Goal: Task Accomplishment & Management: Complete application form

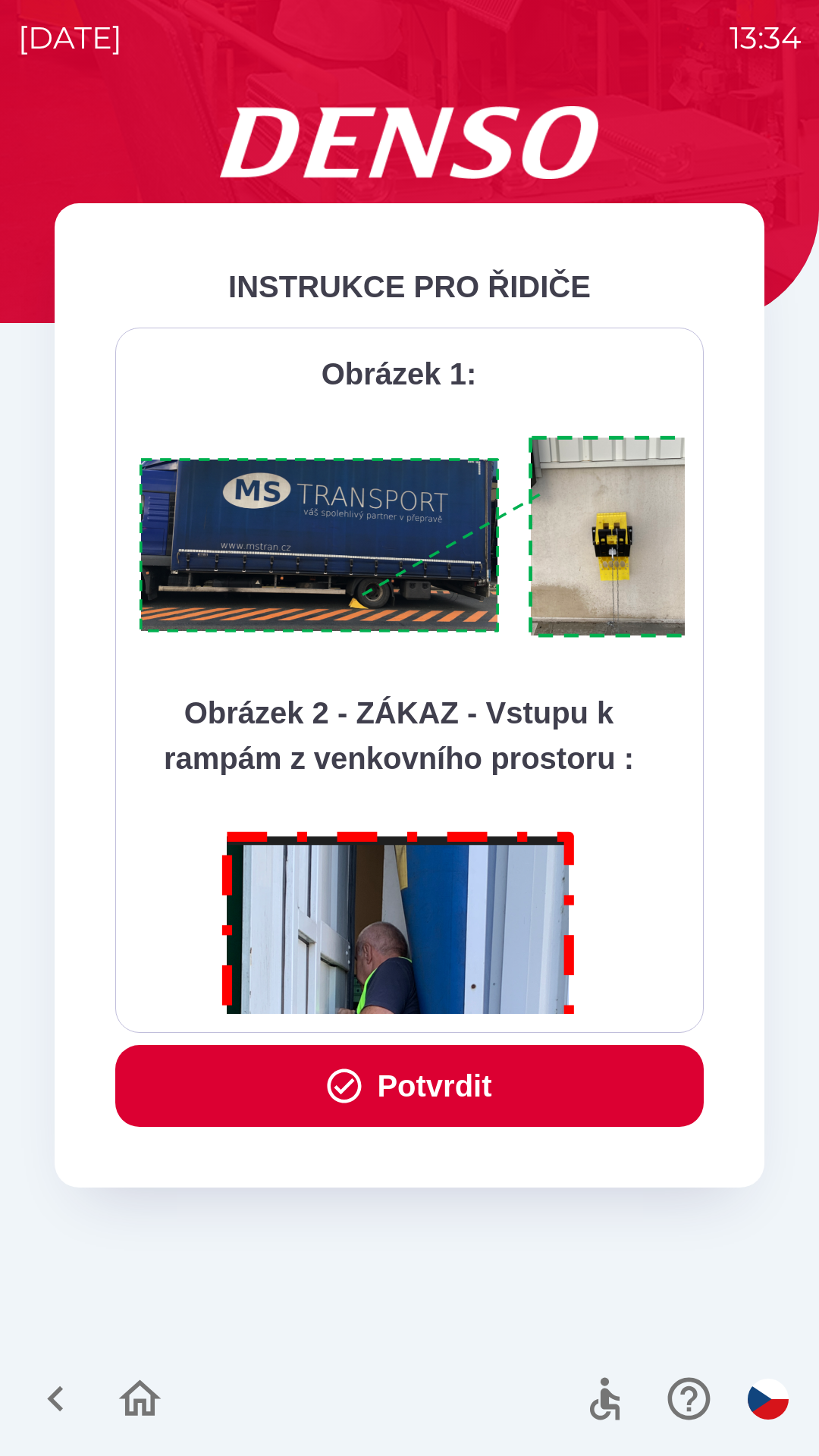
scroll to position [8524, 0]
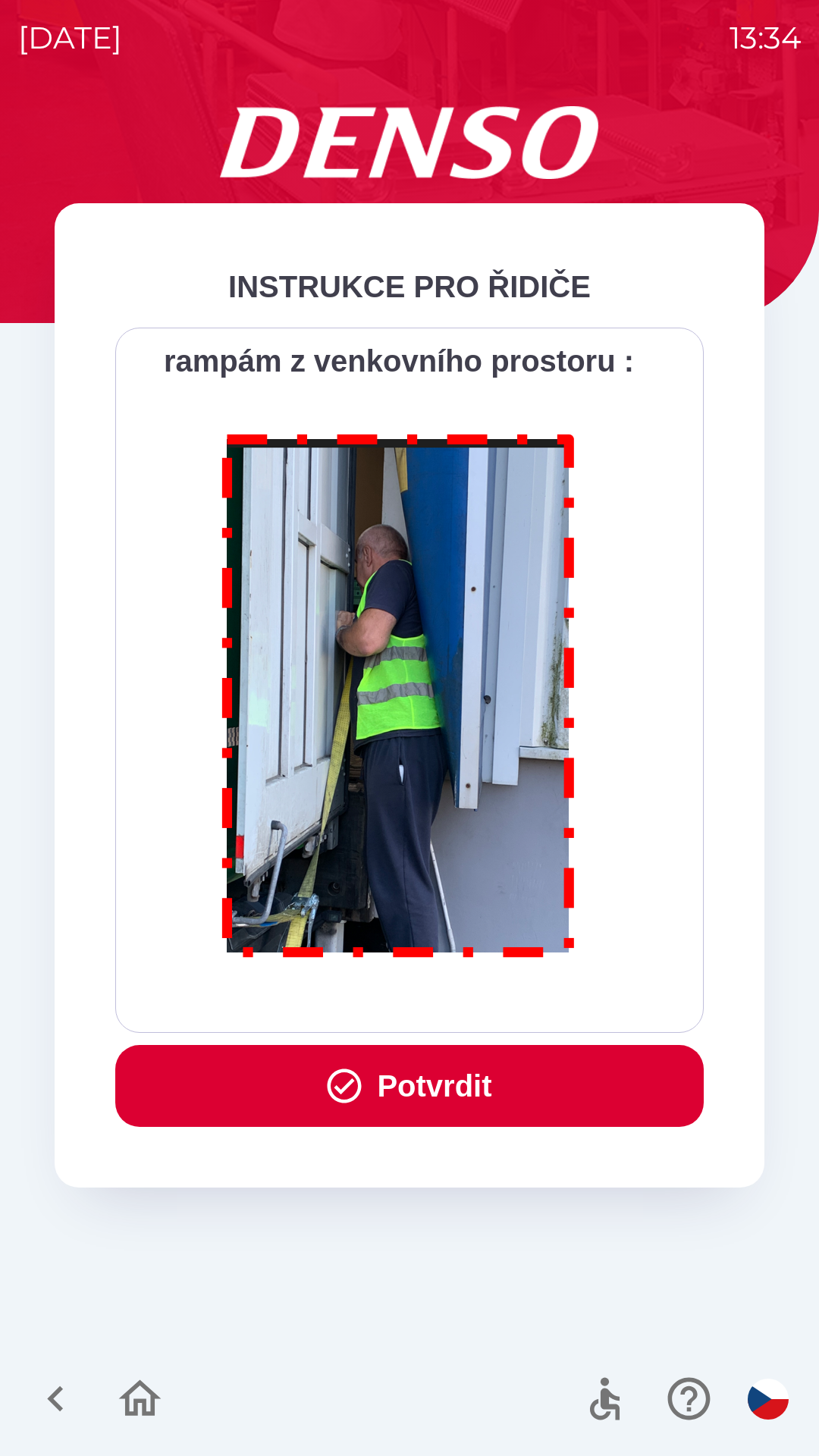
click at [437, 1080] on button "Potvrdit" at bounding box center [410, 1087] width 589 height 82
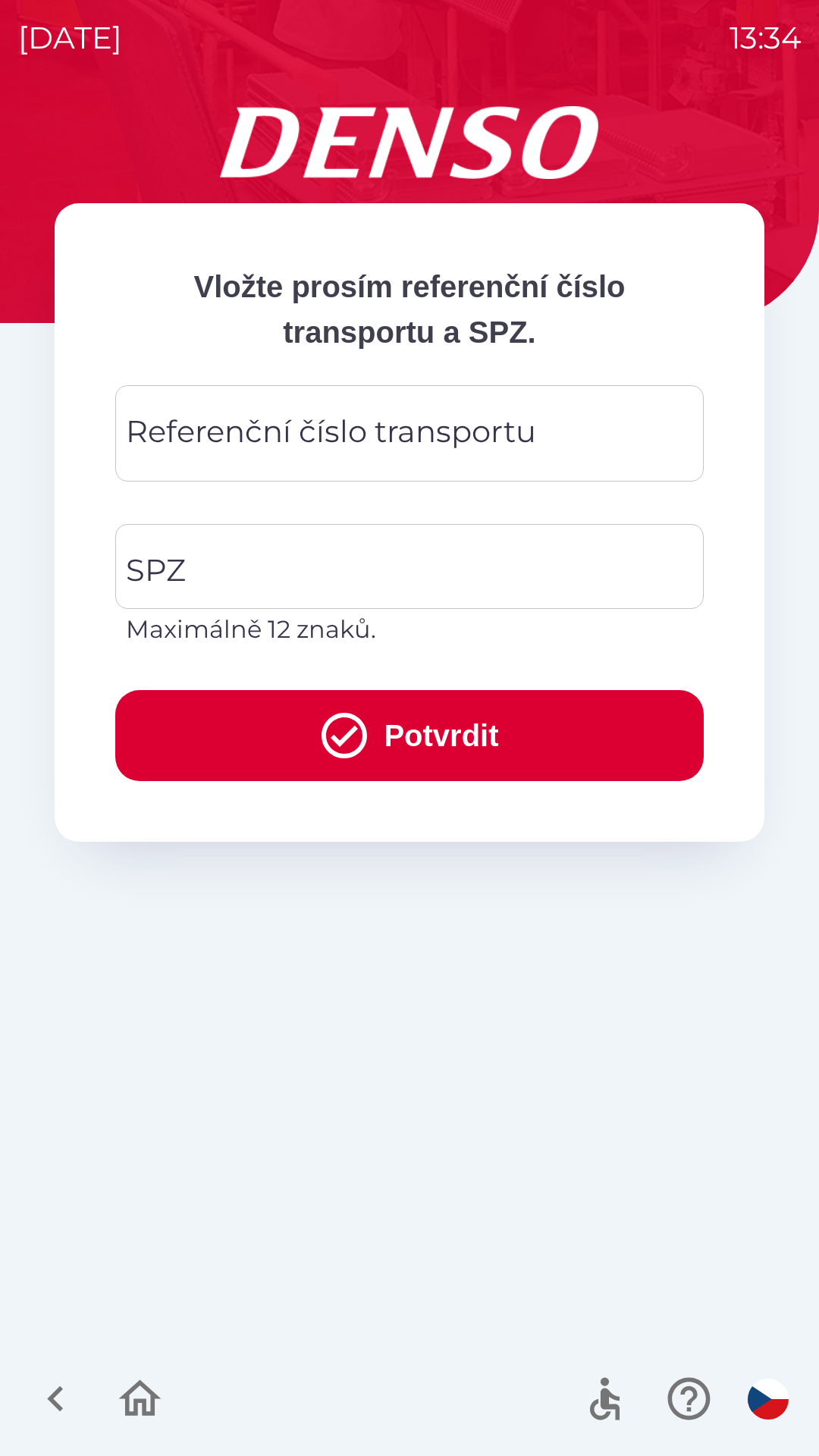
click at [302, 430] on div "Referenční číslo transportu Referenční číslo transportu" at bounding box center [410, 433] width 589 height 96
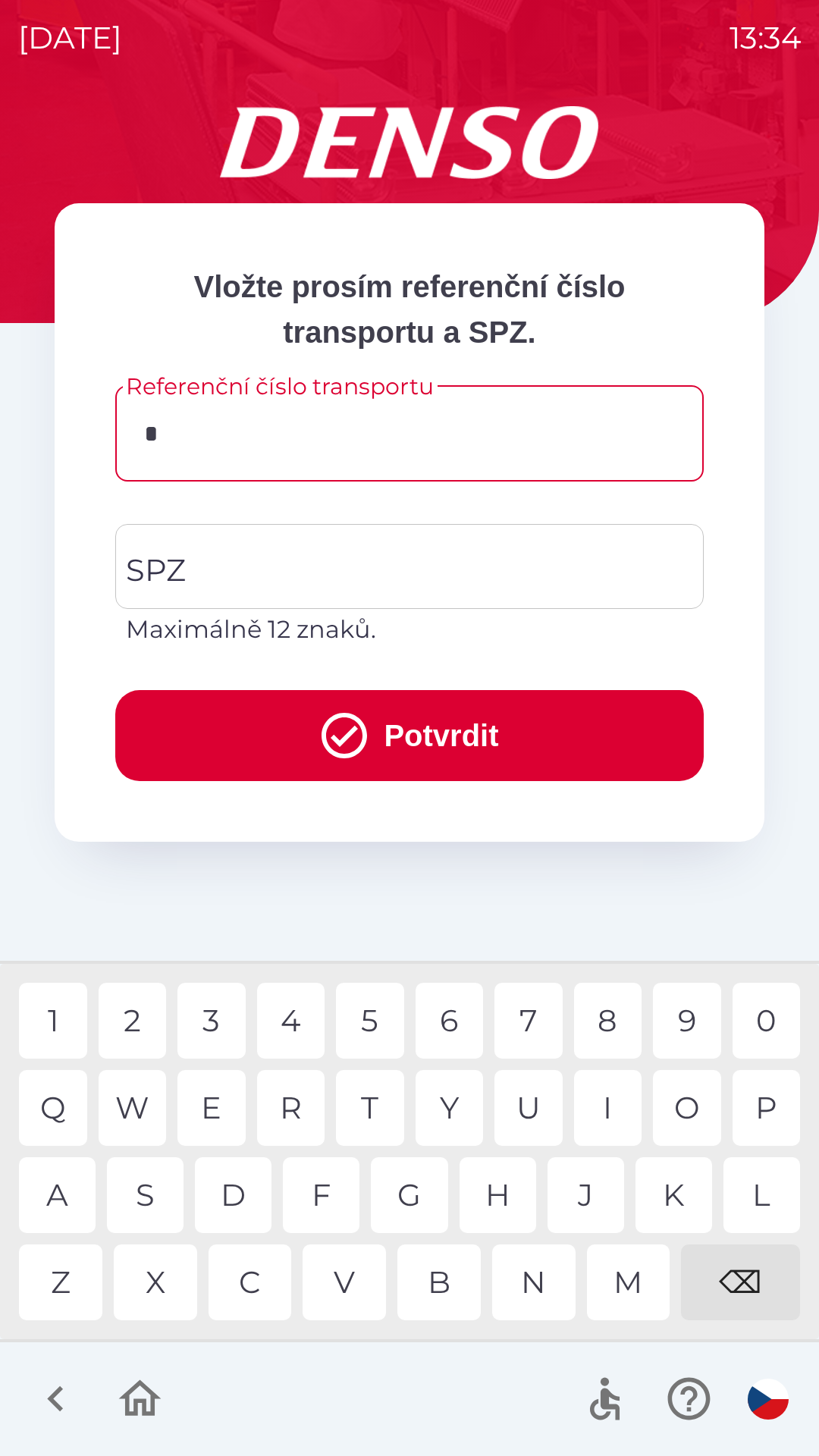
click at [214, 1019] on div "3" at bounding box center [212, 1020] width 69 height 75
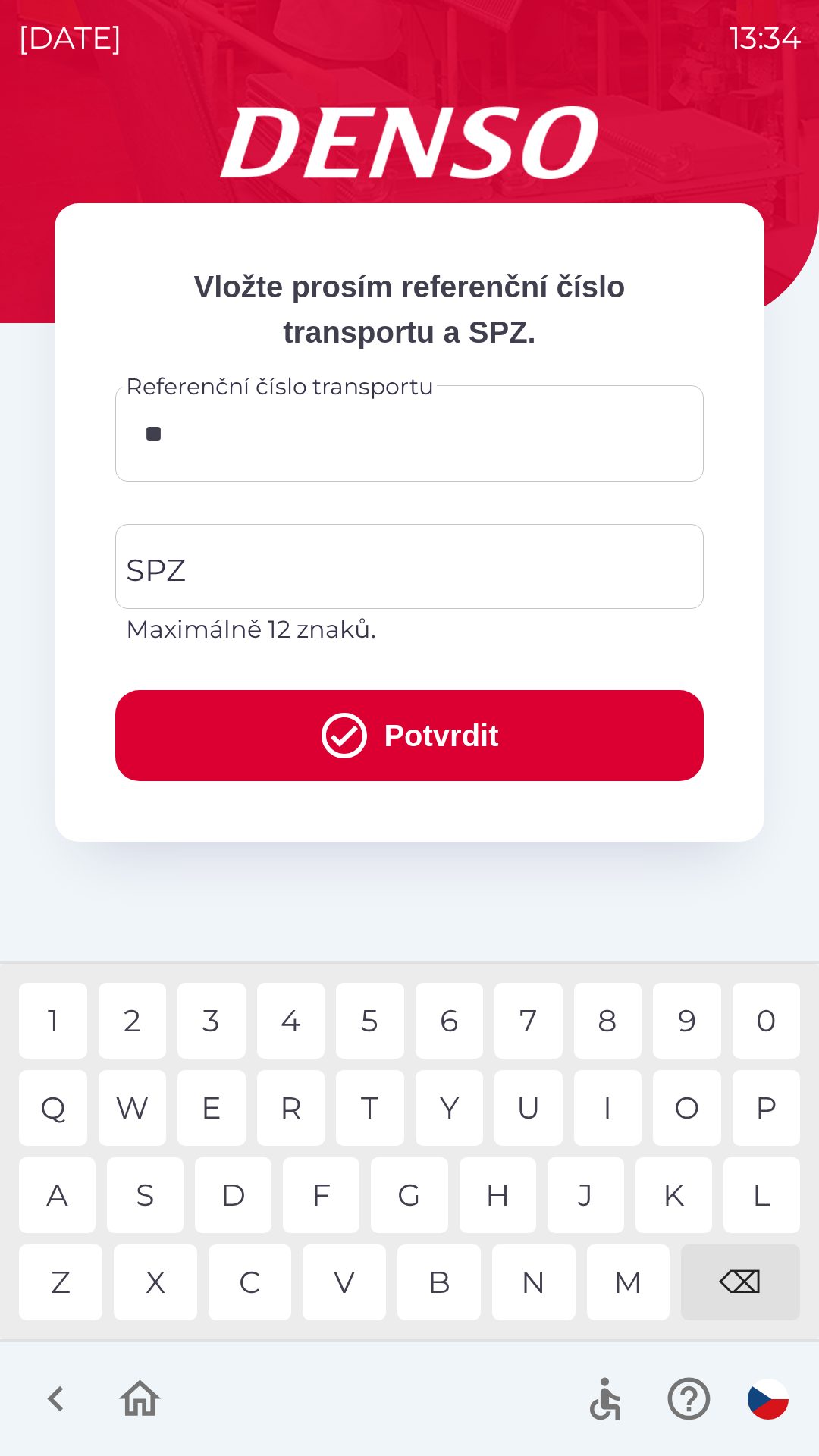
click at [287, 1031] on div "4" at bounding box center [291, 1020] width 69 height 75
click at [367, 1019] on div "5" at bounding box center [370, 1020] width 69 height 75
type input "******"
click at [524, 1021] on div "7" at bounding box center [529, 1020] width 69 height 75
click at [297, 567] on input "SPZ" at bounding box center [399, 566] width 553 height 72
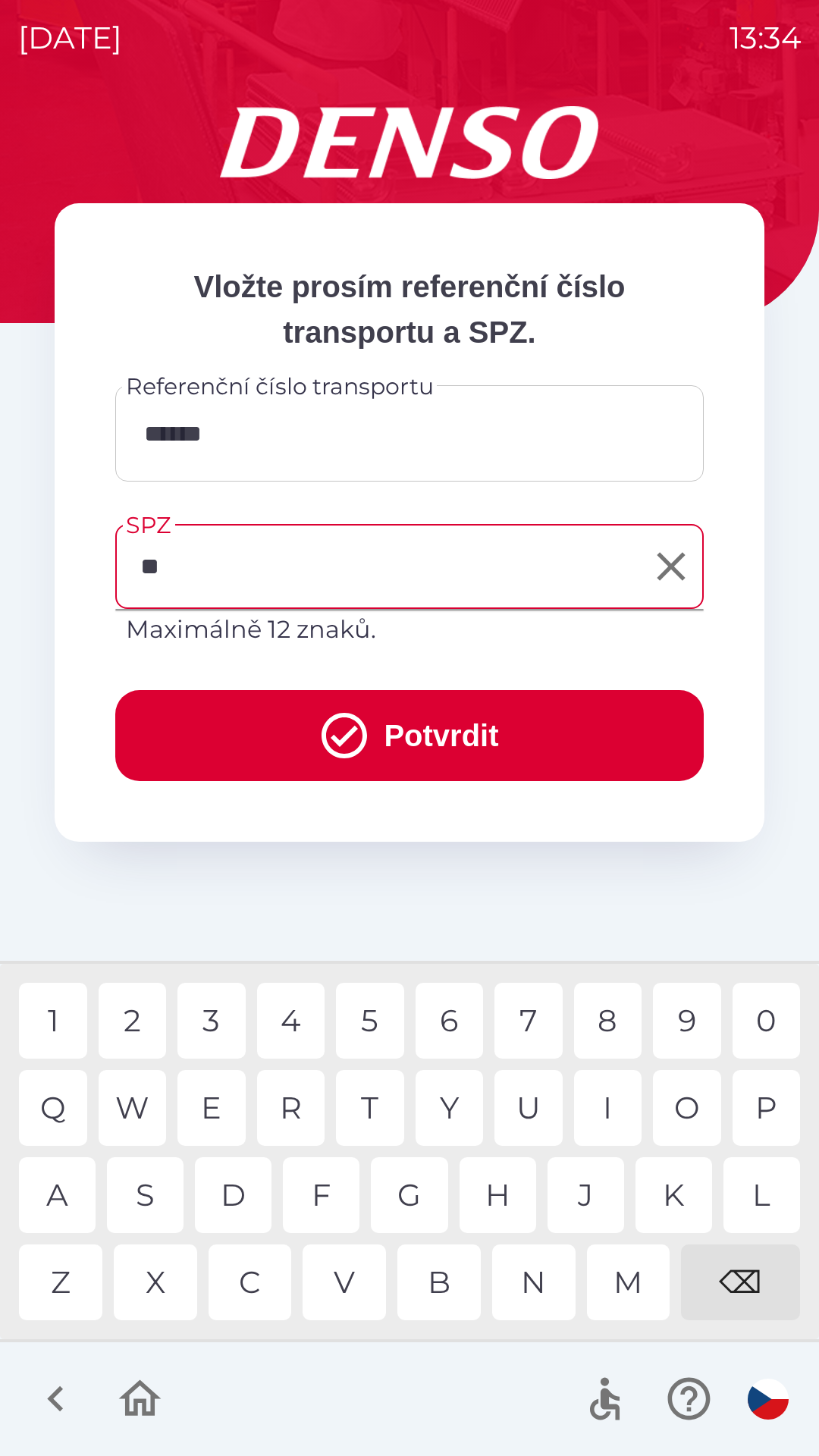
click at [517, 1185] on div "H" at bounding box center [498, 1194] width 76 height 75
click at [529, 1030] on div "7" at bounding box center [529, 1020] width 69 height 75
type input "*******"
click at [680, 1023] on div "9" at bounding box center [688, 1020] width 69 height 75
click at [442, 728] on button "Potvrdit" at bounding box center [410, 736] width 589 height 91
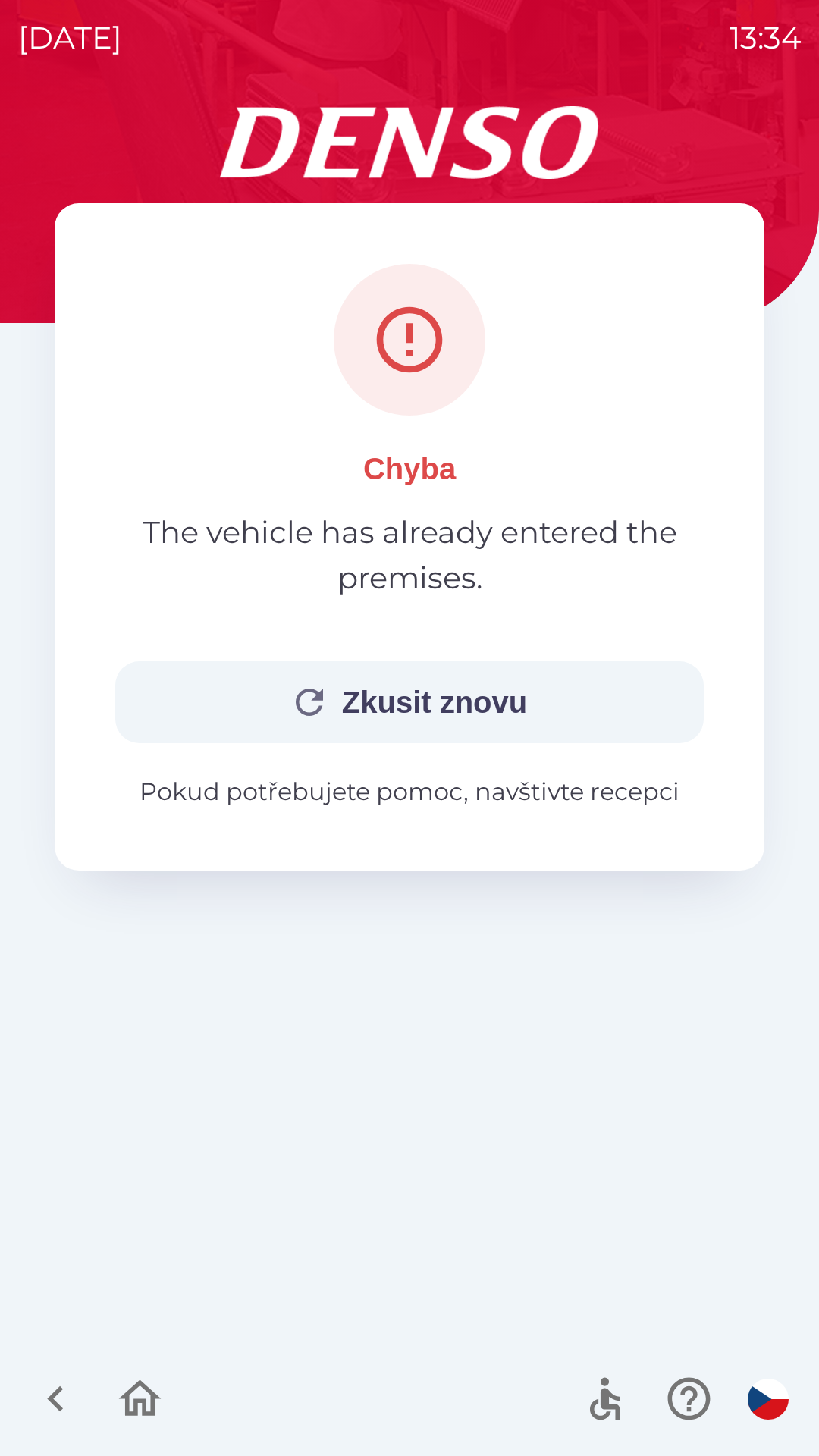
click at [433, 699] on button "Zkusit znovu" at bounding box center [410, 703] width 589 height 82
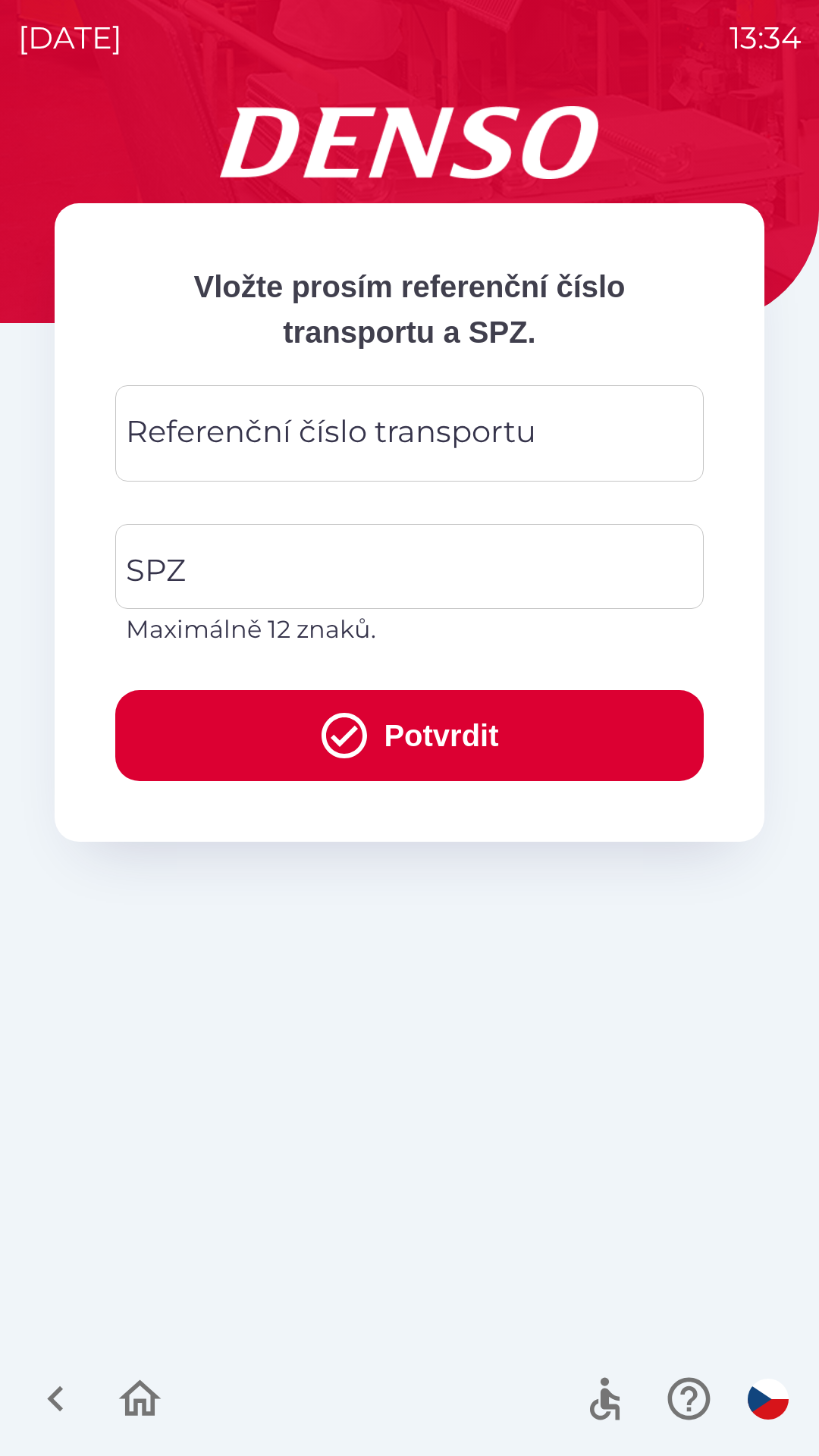
click at [270, 441] on div "Referenční číslo transportu Referenční číslo transportu" at bounding box center [410, 433] width 589 height 96
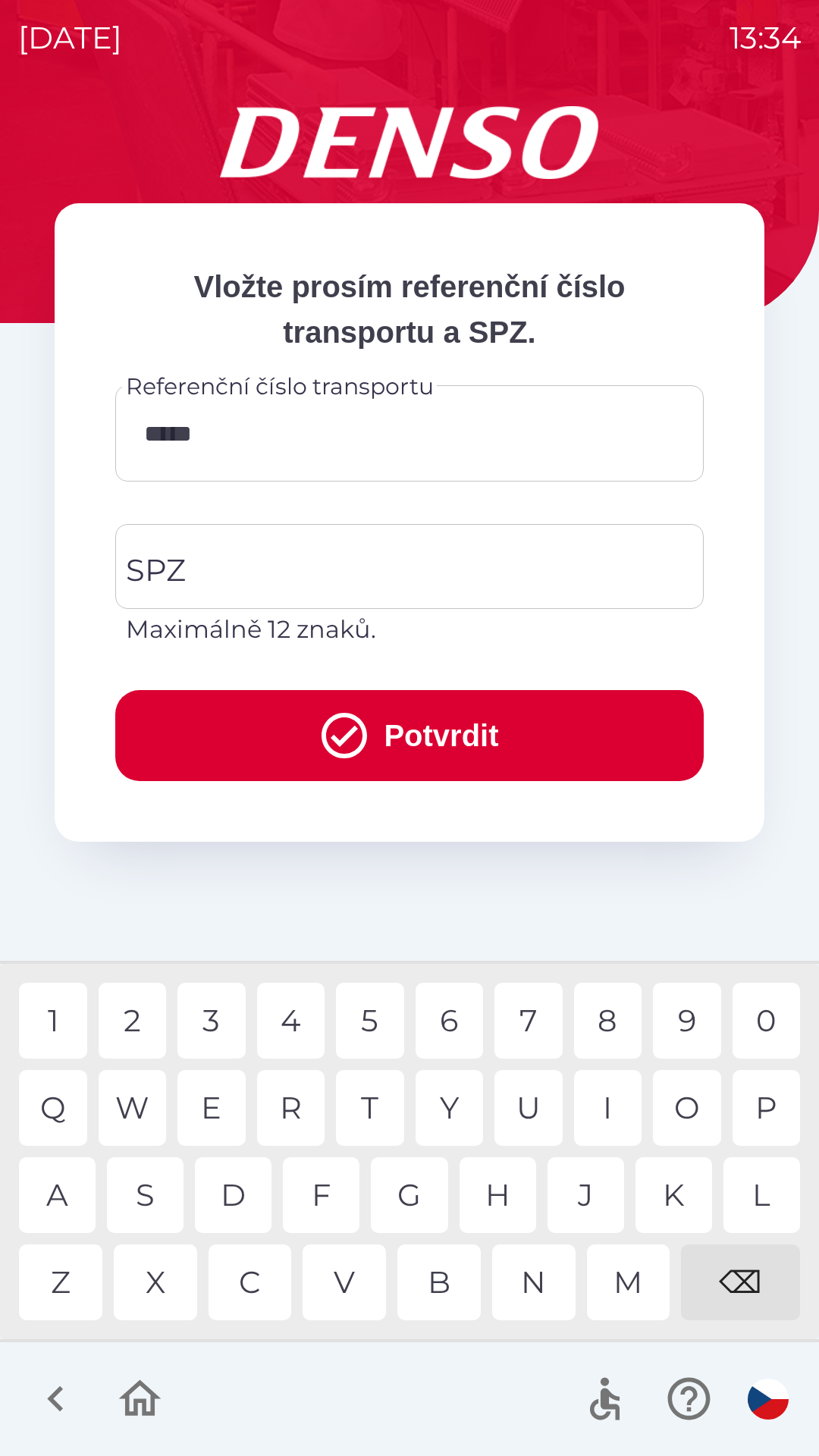
type input "******"
click at [536, 1020] on div "7" at bounding box center [529, 1020] width 69 height 75
click at [267, 559] on input "SPZ" at bounding box center [399, 566] width 553 height 72
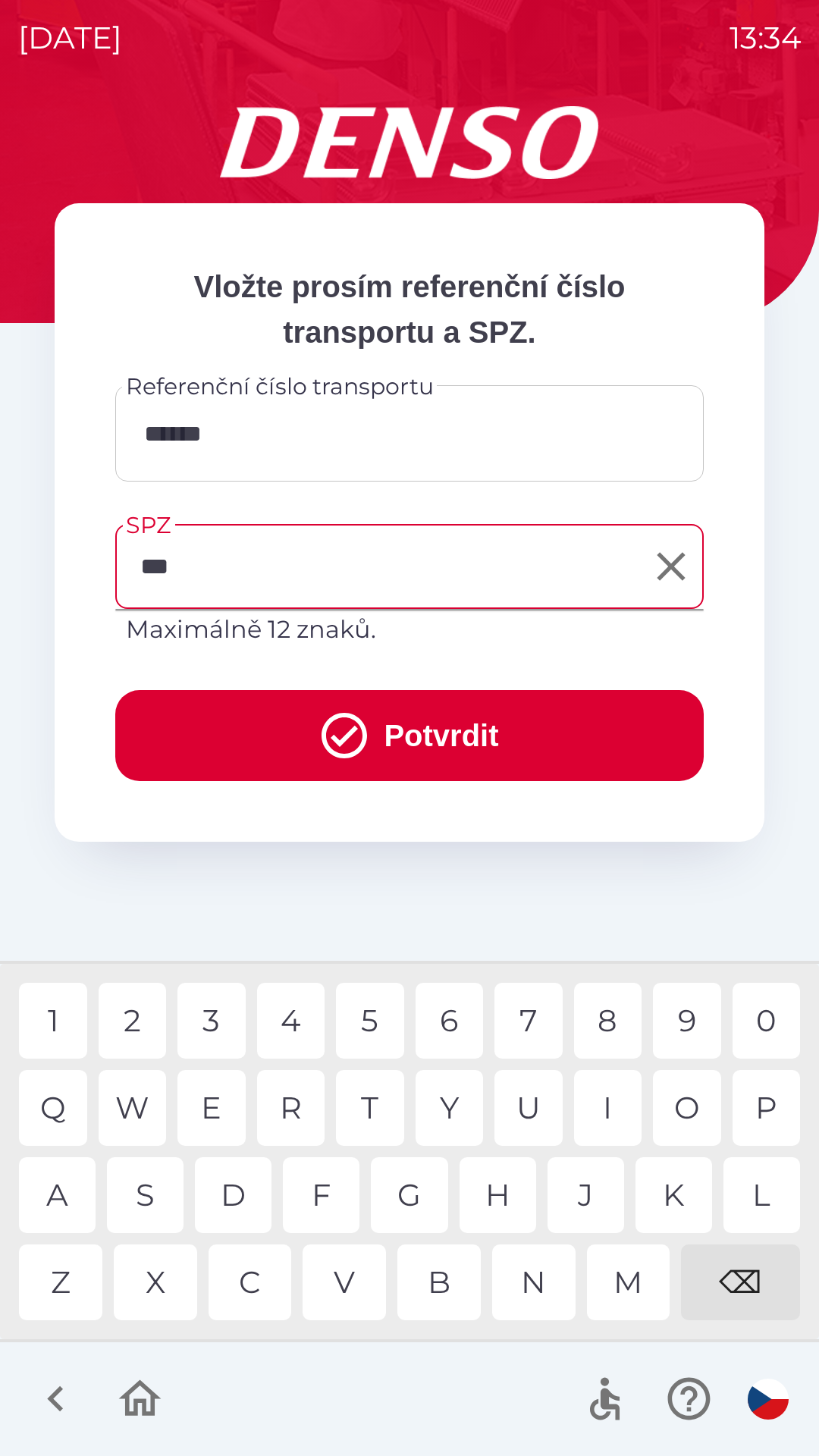
click at [218, 1016] on div "3" at bounding box center [212, 1020] width 69 height 75
click at [212, 1014] on div "3" at bounding box center [212, 1020] width 69 height 75
click at [379, 1017] on div "5" at bounding box center [370, 1020] width 69 height 75
click at [538, 1009] on div "7" at bounding box center [529, 1020] width 69 height 75
type input "*******"
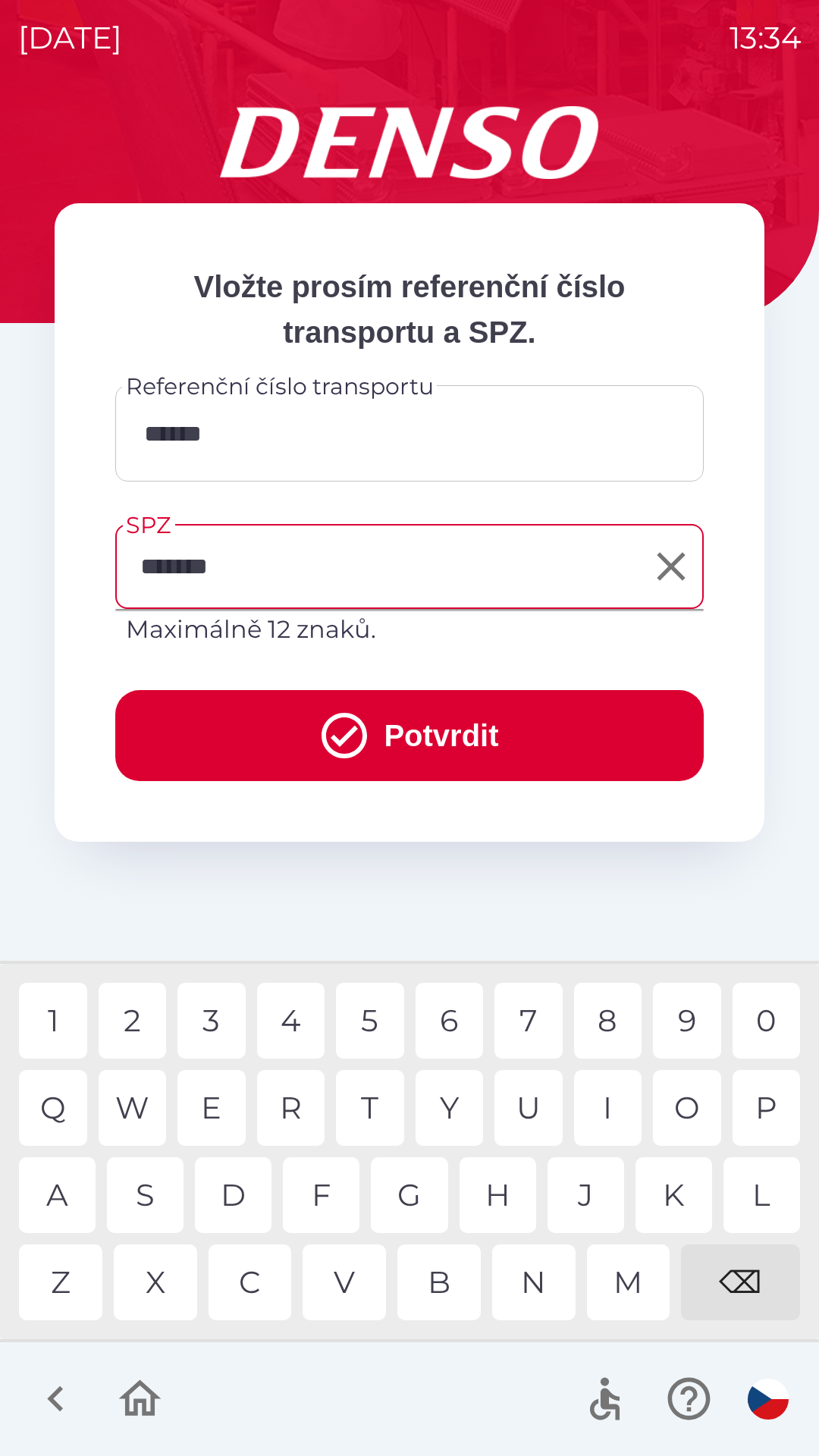
click at [700, 1024] on div "9" at bounding box center [688, 1020] width 69 height 75
click at [404, 732] on button "Potvrdit" at bounding box center [410, 736] width 589 height 91
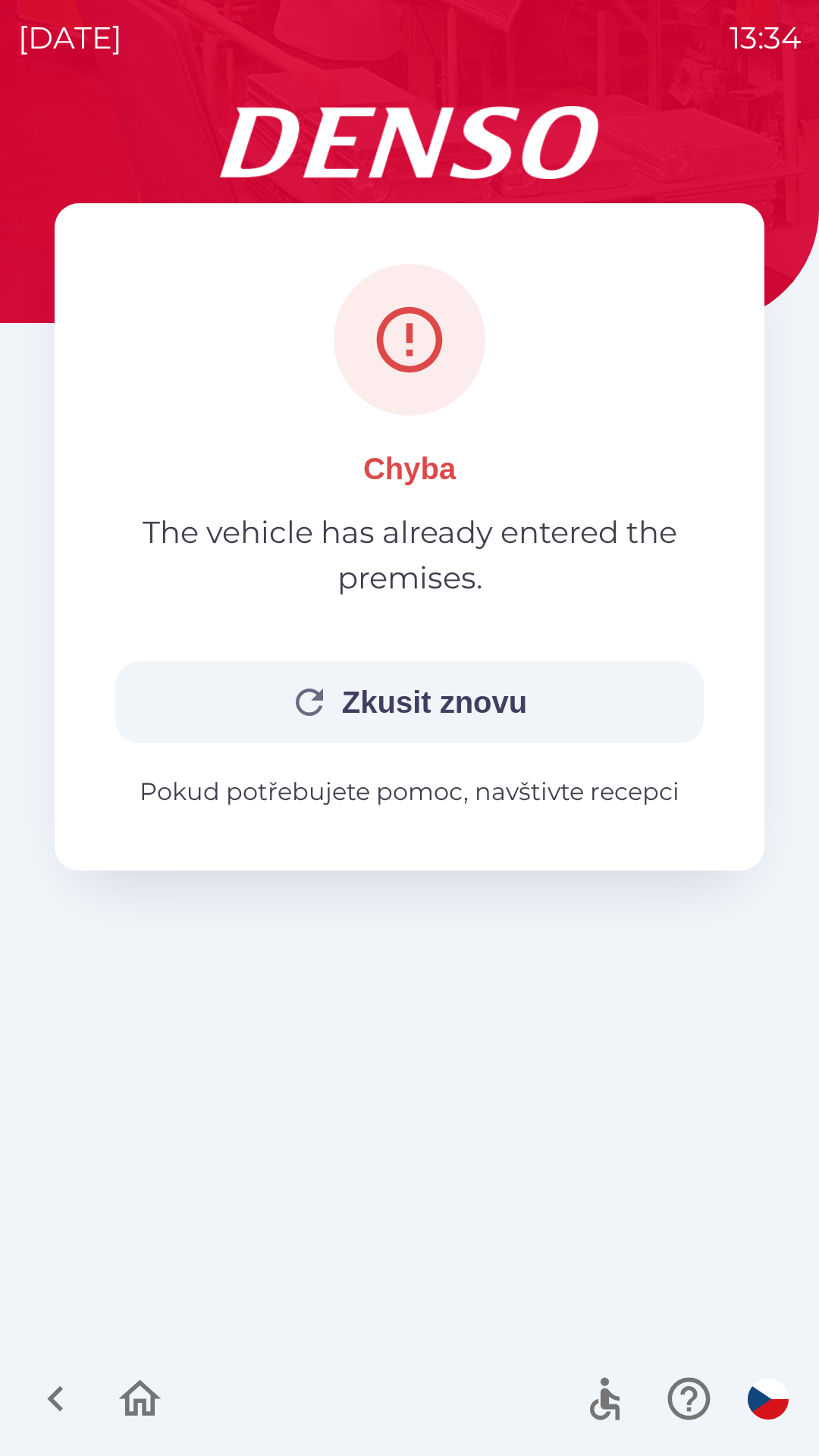
click at [391, 687] on button "Zkusit znovu" at bounding box center [410, 703] width 589 height 82
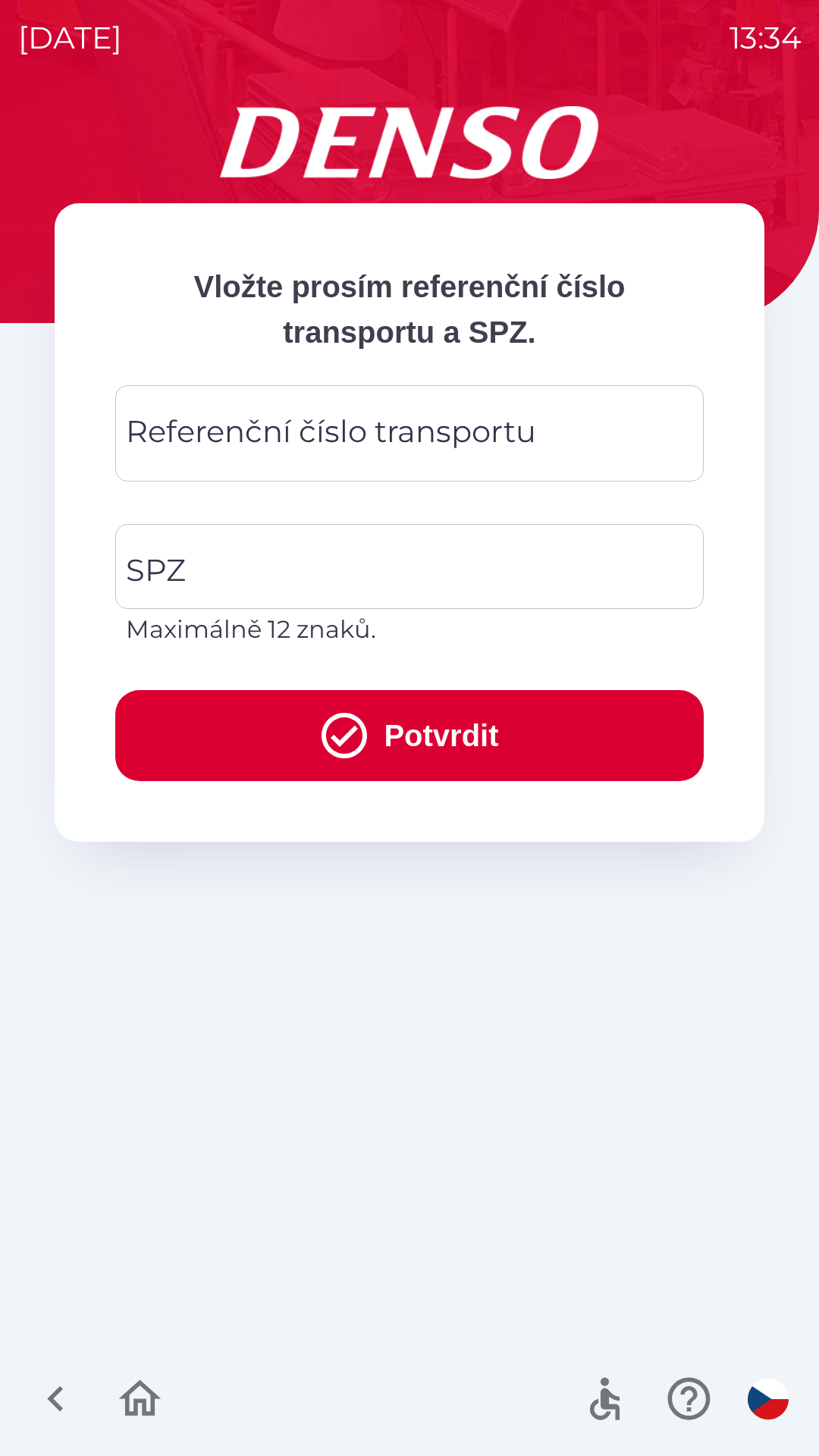
click at [273, 420] on div "Referenční číslo transportu Referenční číslo transportu" at bounding box center [410, 433] width 589 height 96
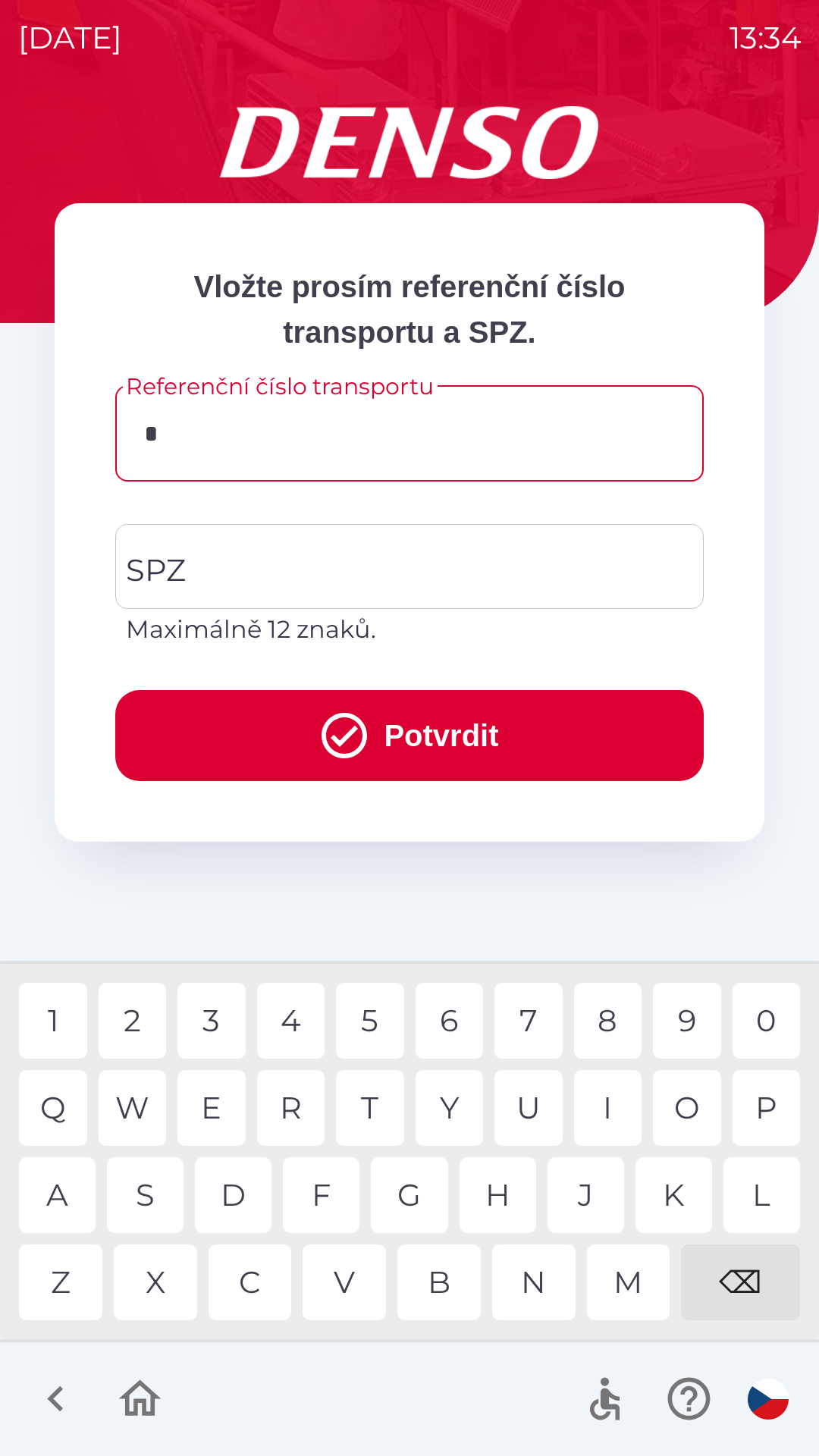
click at [212, 1009] on div "3" at bounding box center [212, 1020] width 69 height 75
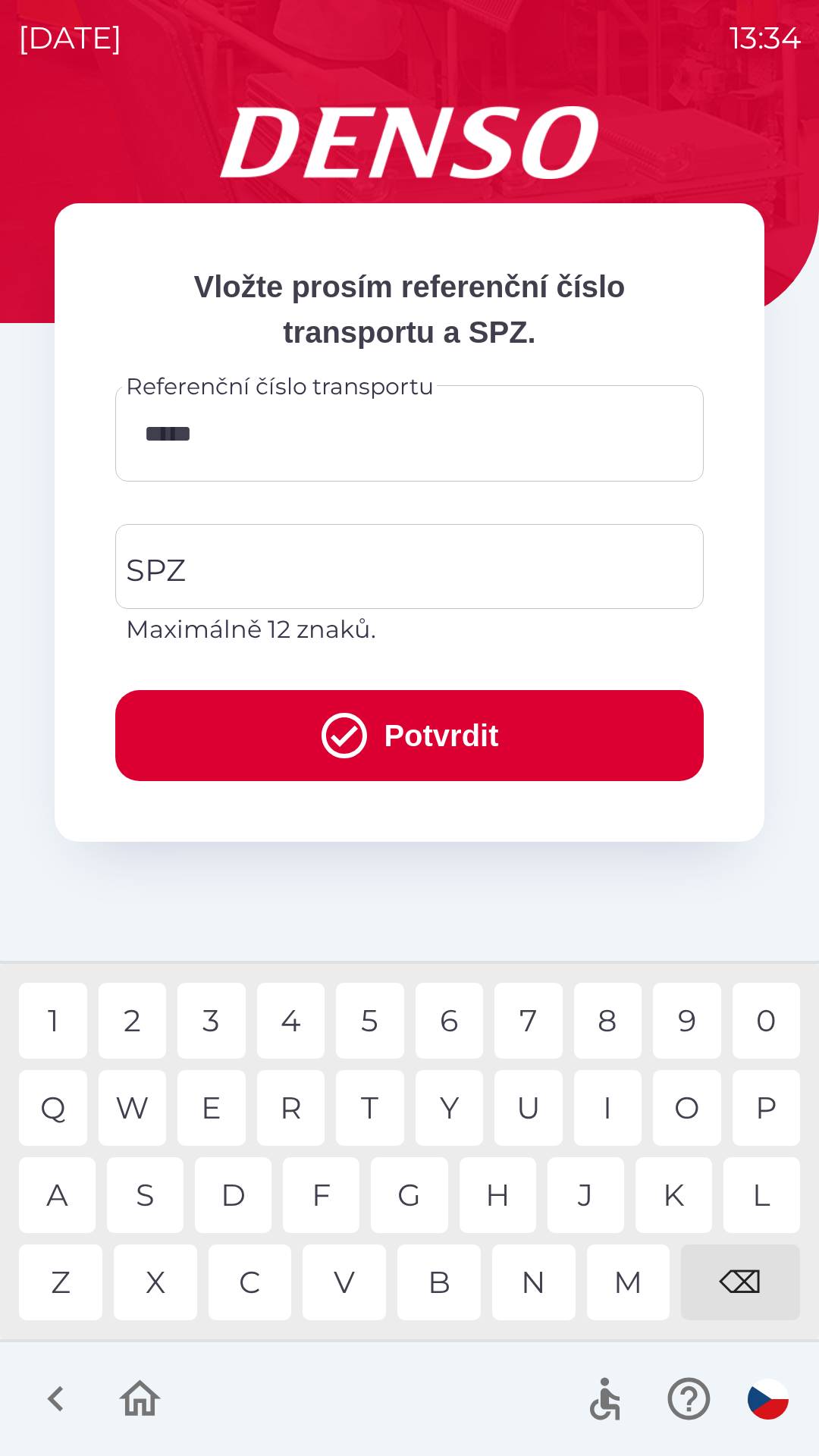
type input "******"
click at [271, 560] on input "SPZ" at bounding box center [399, 566] width 553 height 72
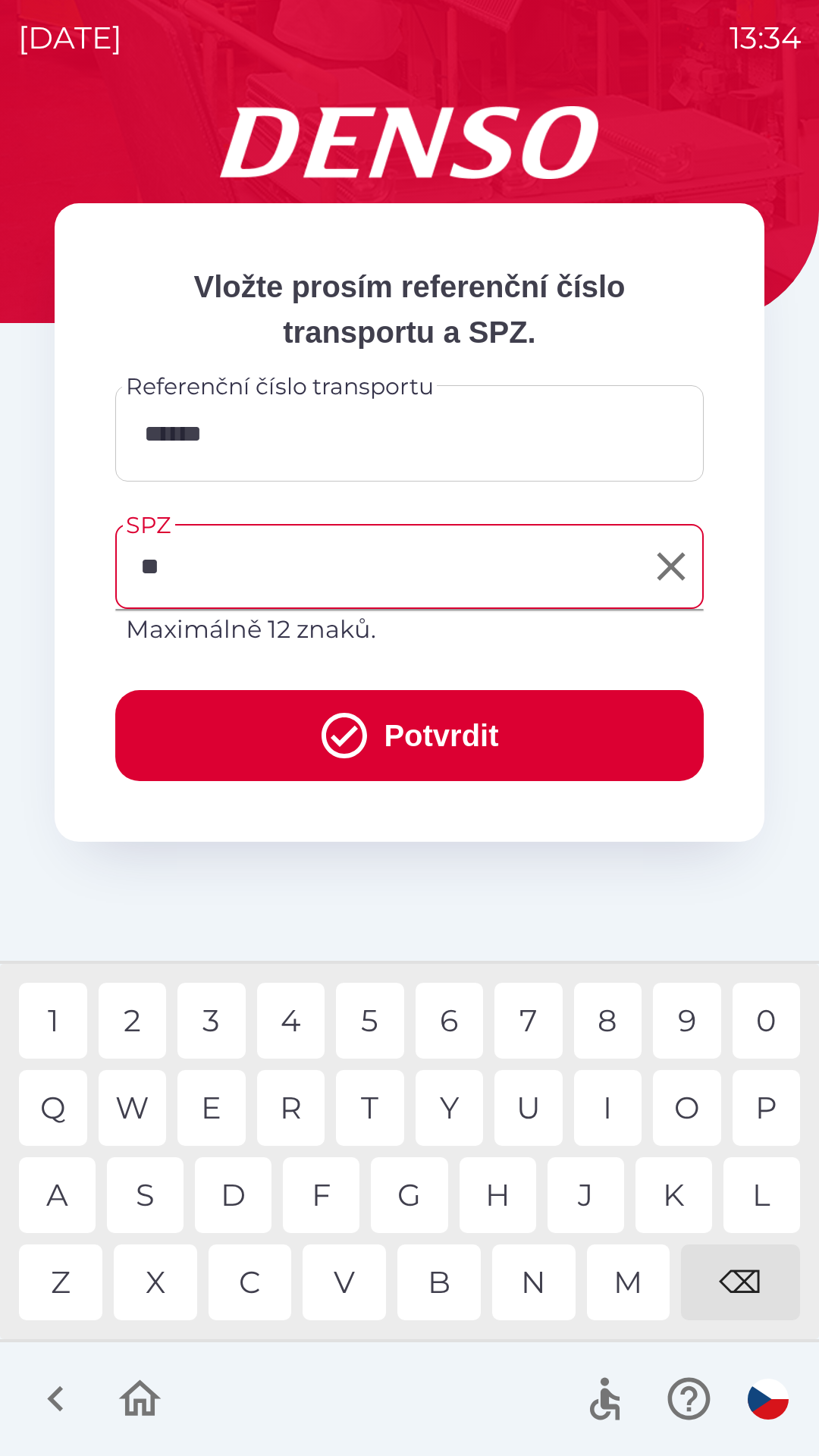
click at [509, 1194] on div "H" at bounding box center [498, 1194] width 76 height 75
click at [217, 1016] on div "3" at bounding box center [212, 1020] width 69 height 75
click at [532, 1020] on div "7" at bounding box center [529, 1020] width 69 height 75
type input "*******"
click at [434, 728] on button "Potvrdit" at bounding box center [410, 736] width 589 height 91
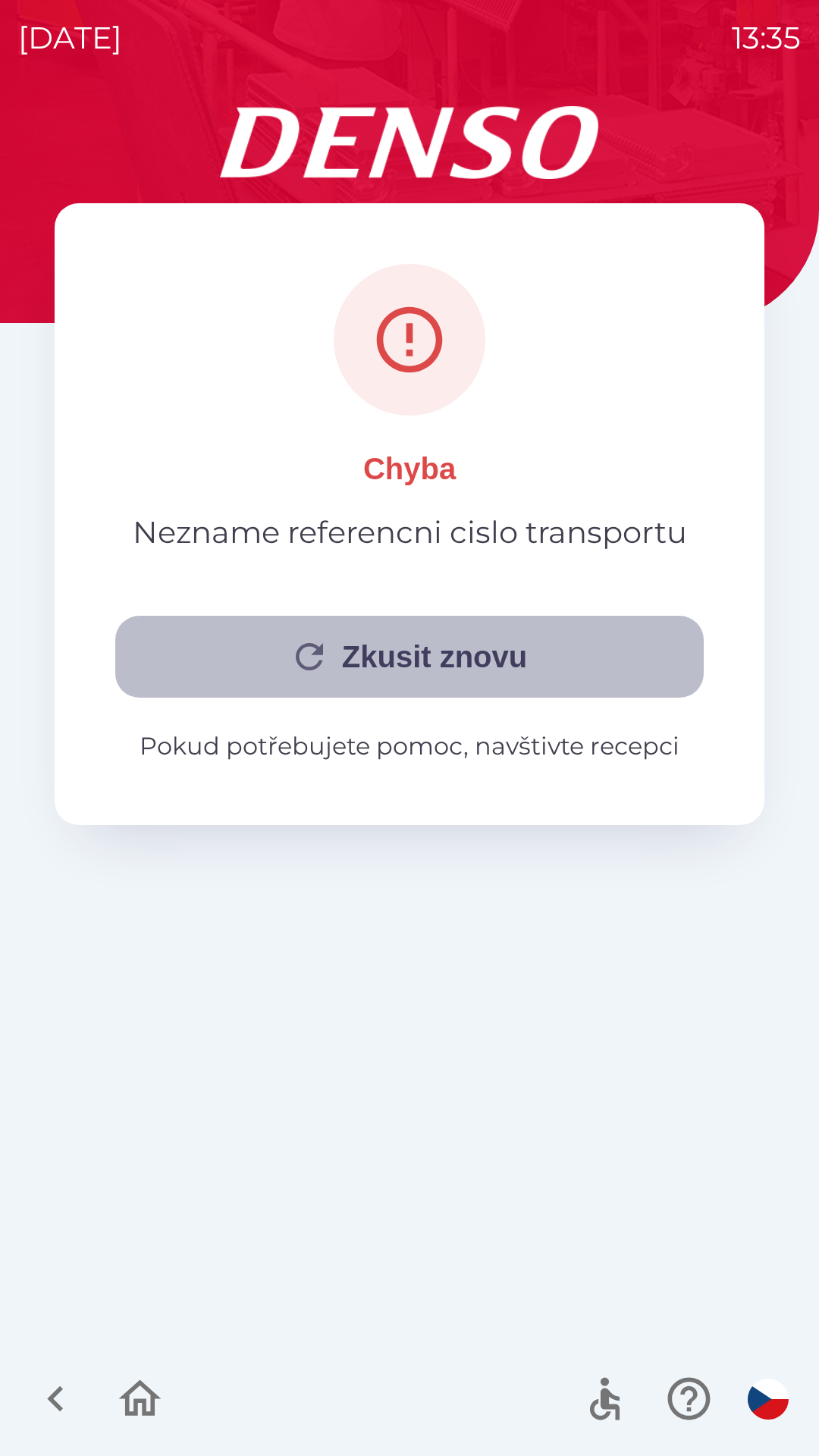
click at [452, 644] on button "Zkusit znovu" at bounding box center [410, 657] width 589 height 82
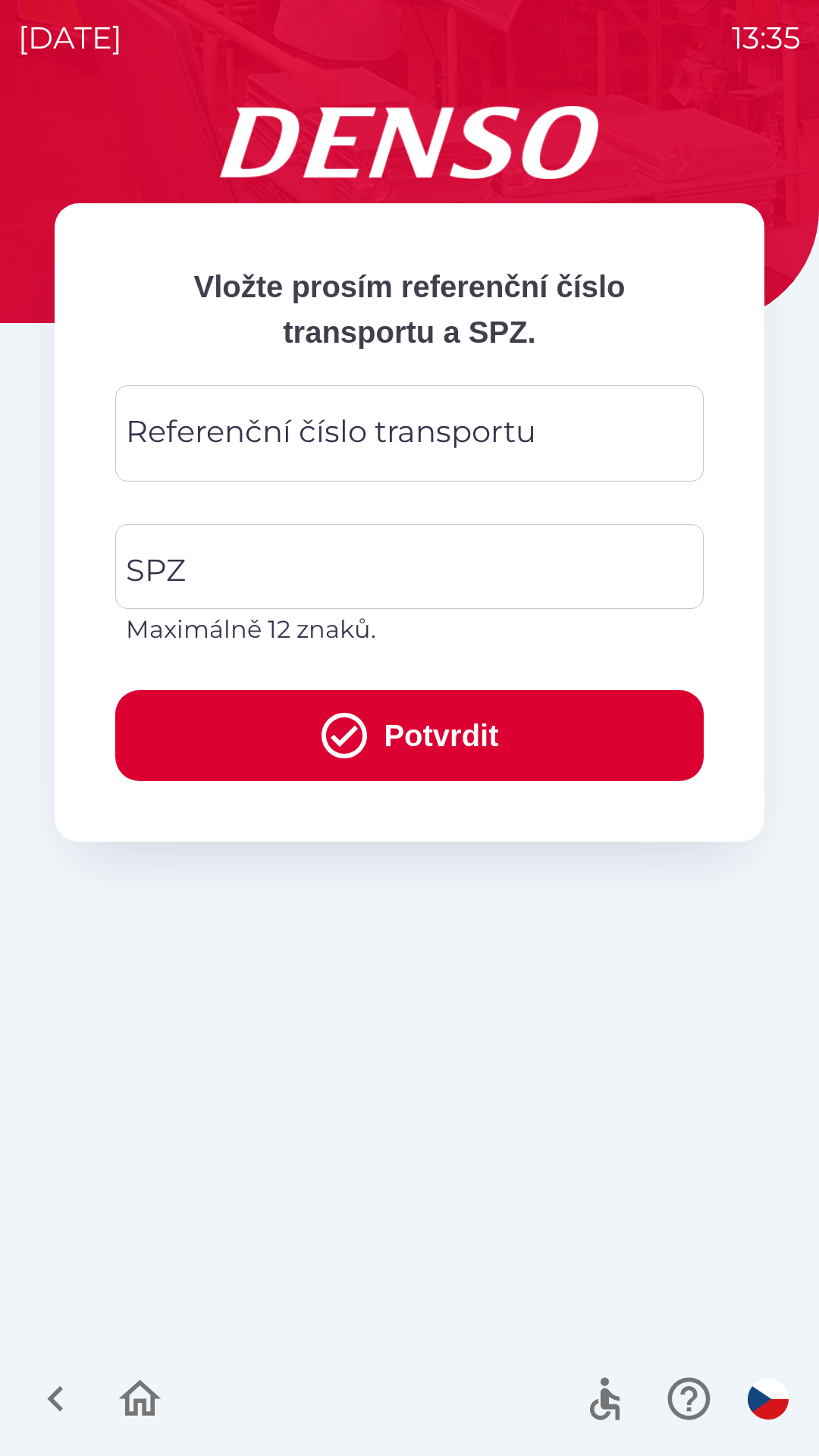
click at [304, 436] on div "Referenční číslo transportu Referenční číslo transportu" at bounding box center [410, 433] width 589 height 96
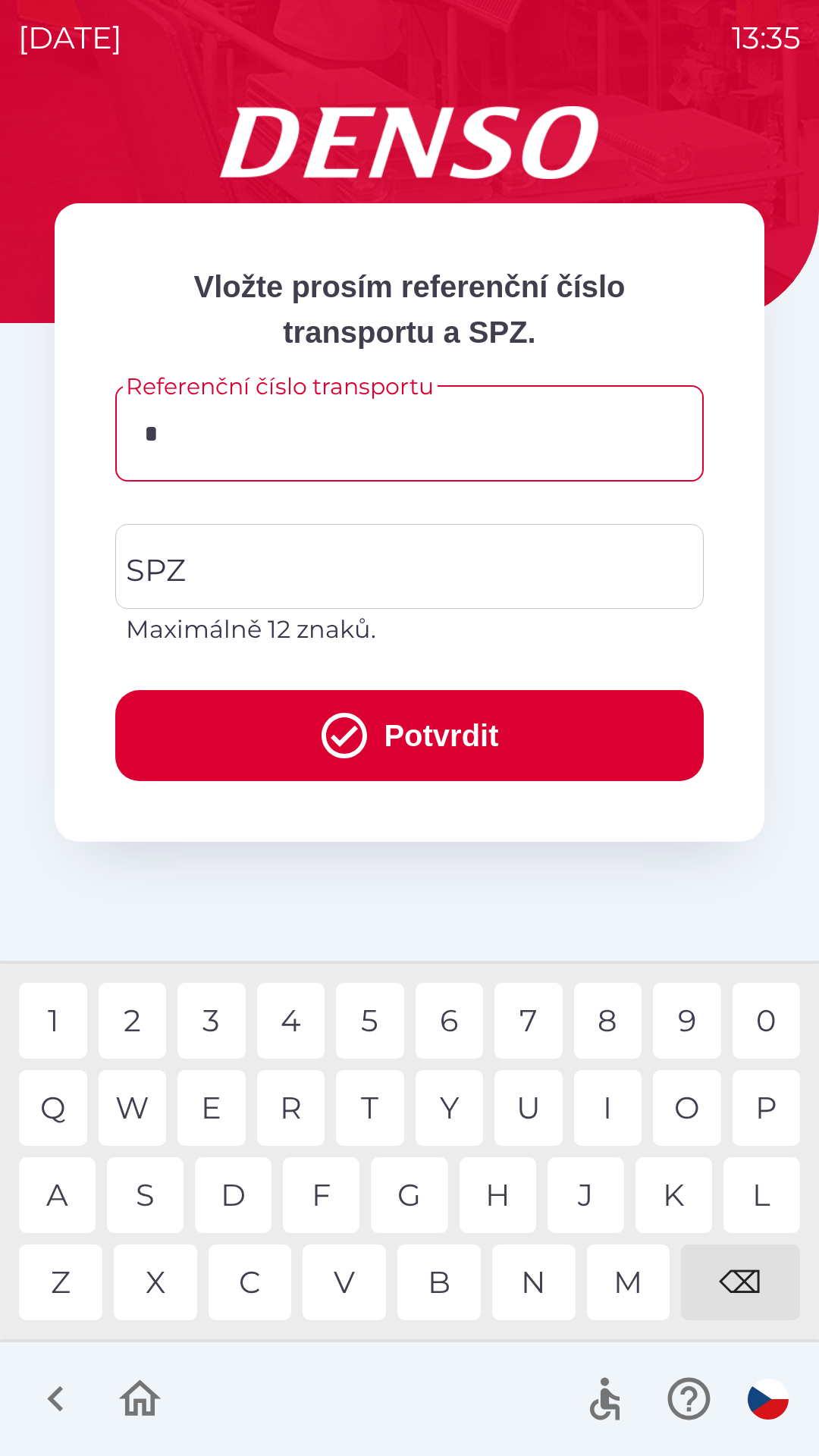
click at [207, 1020] on div "3" at bounding box center [212, 1020] width 69 height 75
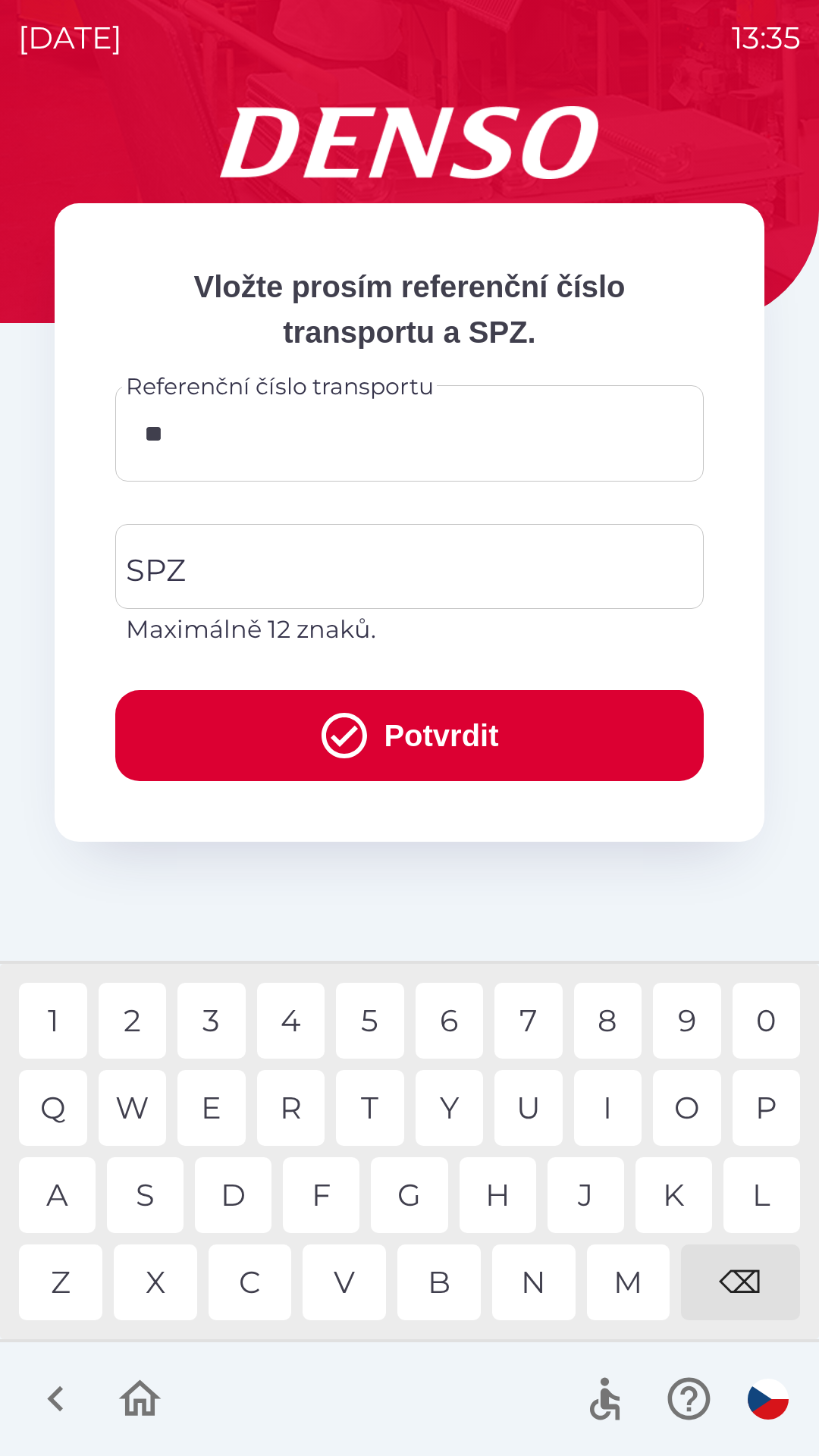
click at [301, 1020] on div "4" at bounding box center [291, 1020] width 69 height 75
click at [299, 1018] on div "4" at bounding box center [291, 1020] width 69 height 75
type input "******"
click at [253, 559] on input "SPZ" at bounding box center [399, 566] width 553 height 72
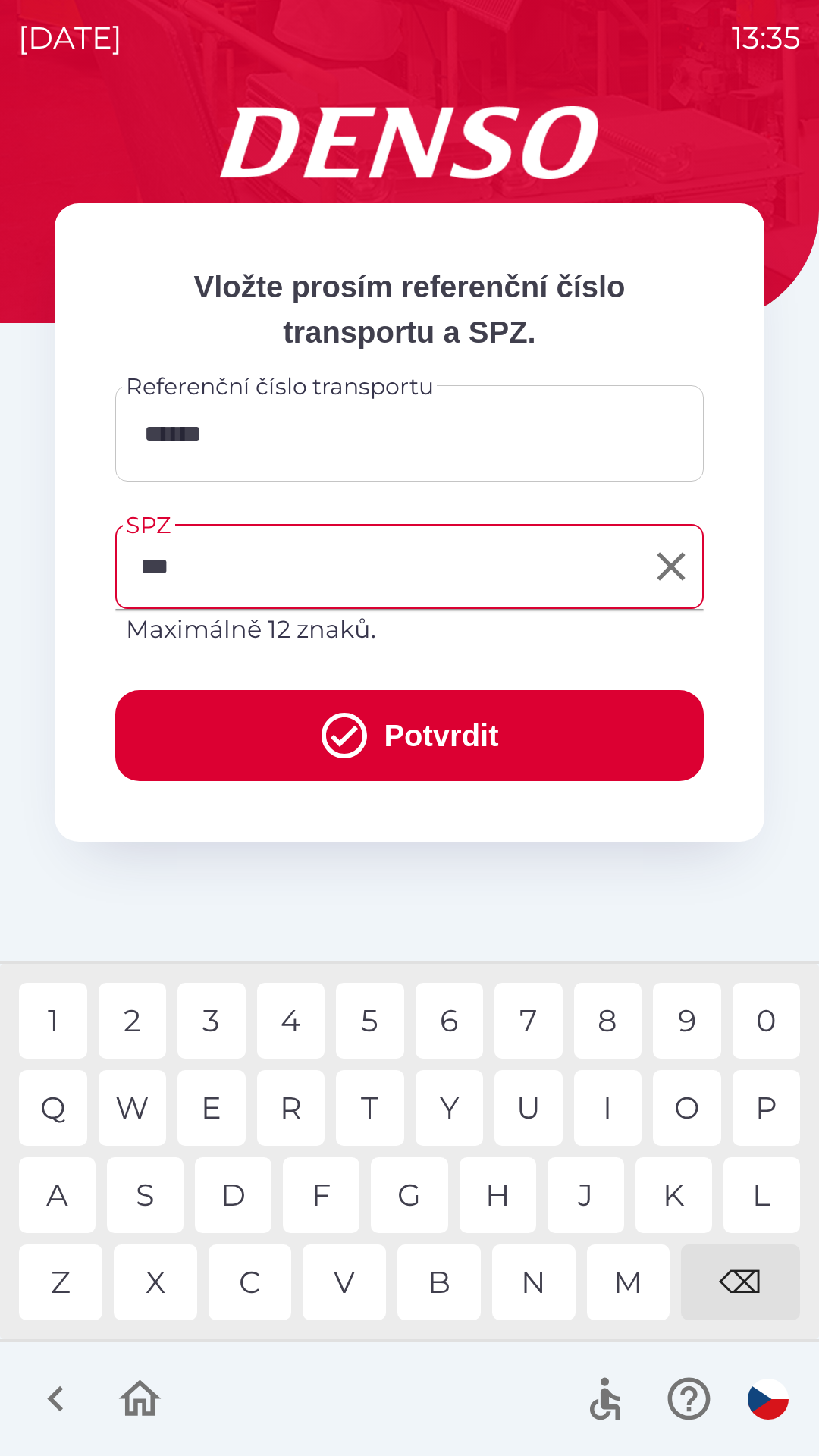
click at [213, 1019] on div "3" at bounding box center [212, 1020] width 69 height 75
type input "*******"
click at [692, 1017] on div "9" at bounding box center [688, 1020] width 69 height 75
click at [395, 739] on button "Potvrdit" at bounding box center [410, 736] width 589 height 91
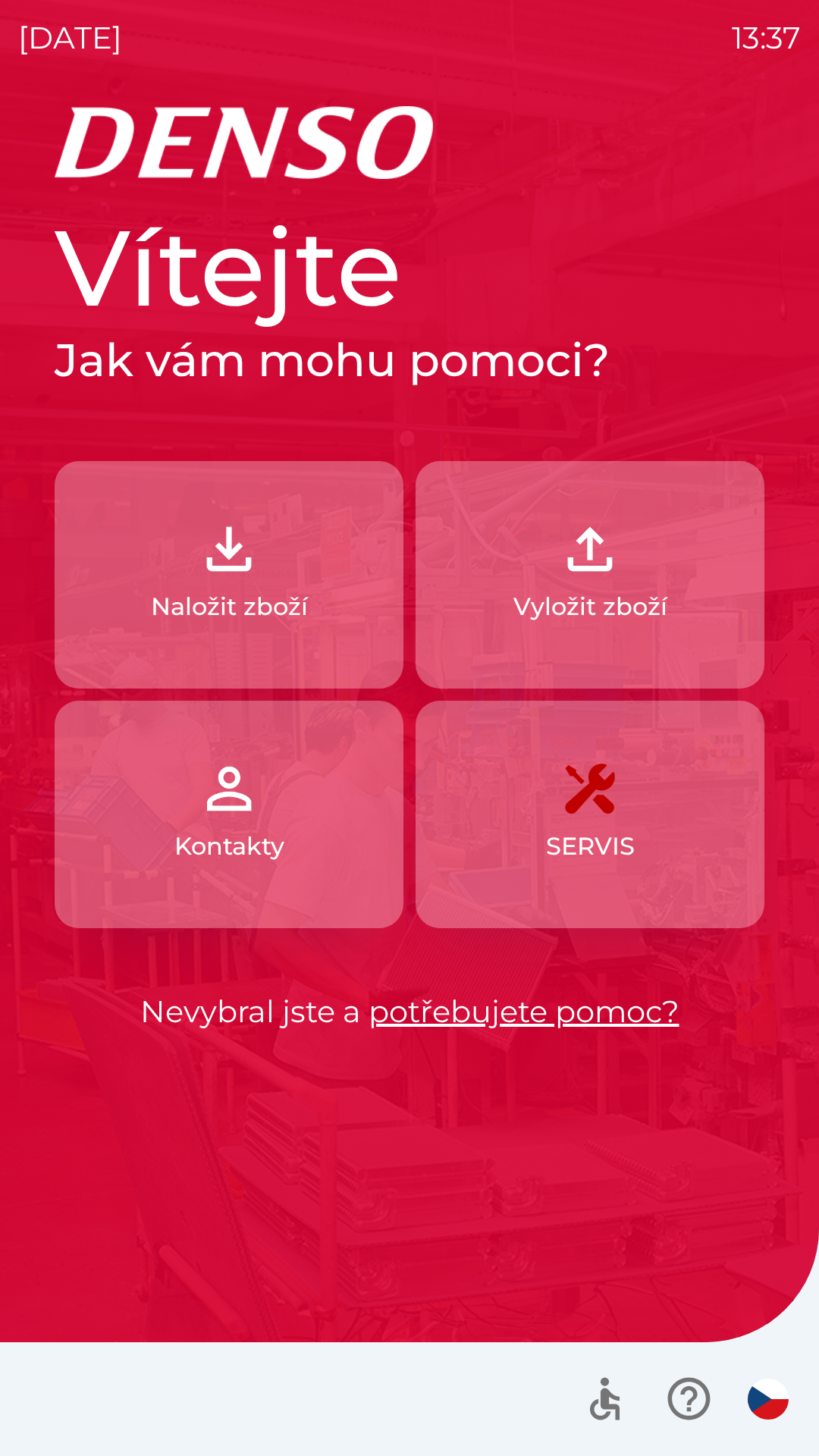
click at [202, 553] on img "button" at bounding box center [229, 549] width 67 height 67
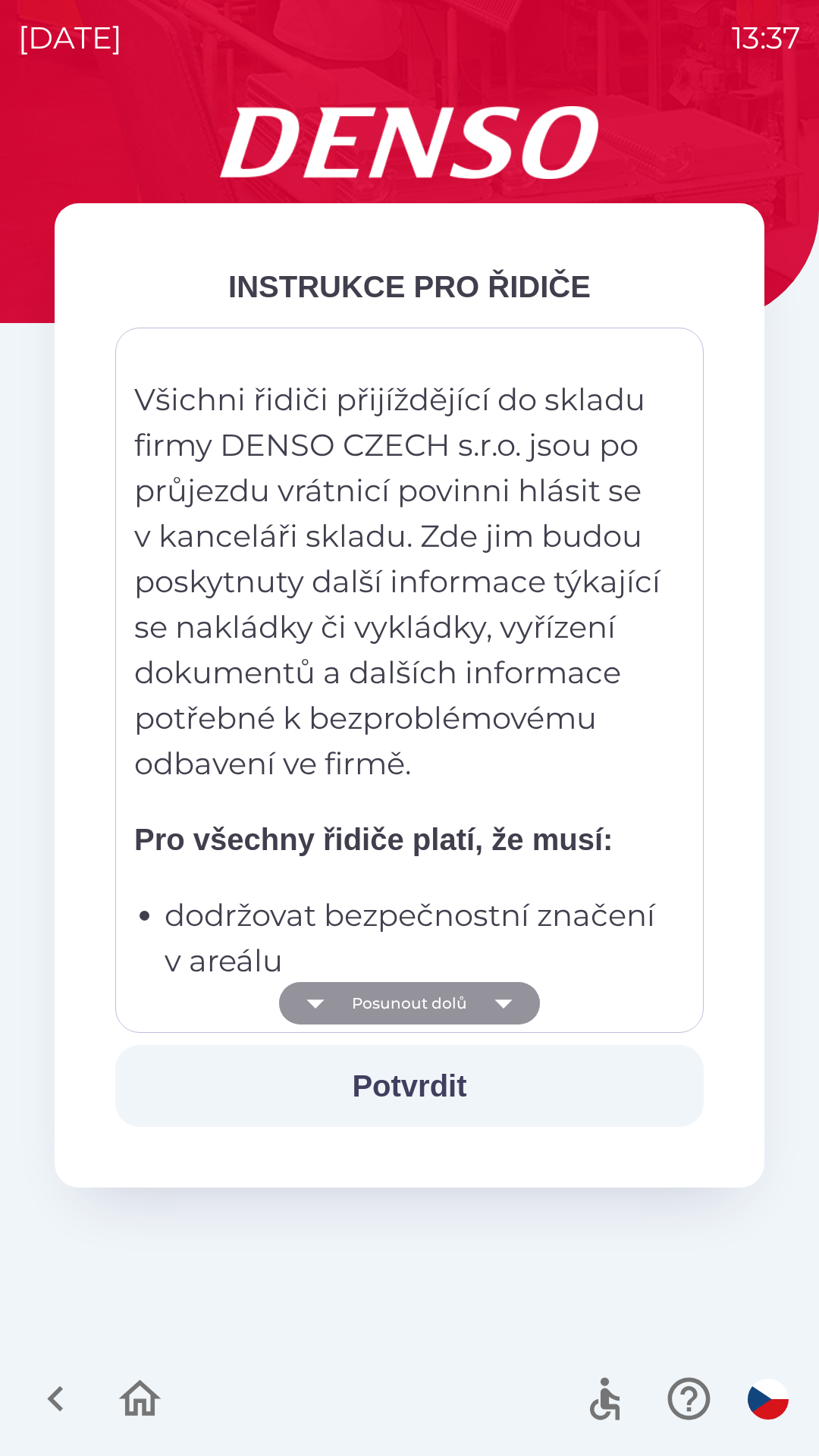
click at [496, 1001] on icon "button" at bounding box center [504, 1003] width 18 height 9
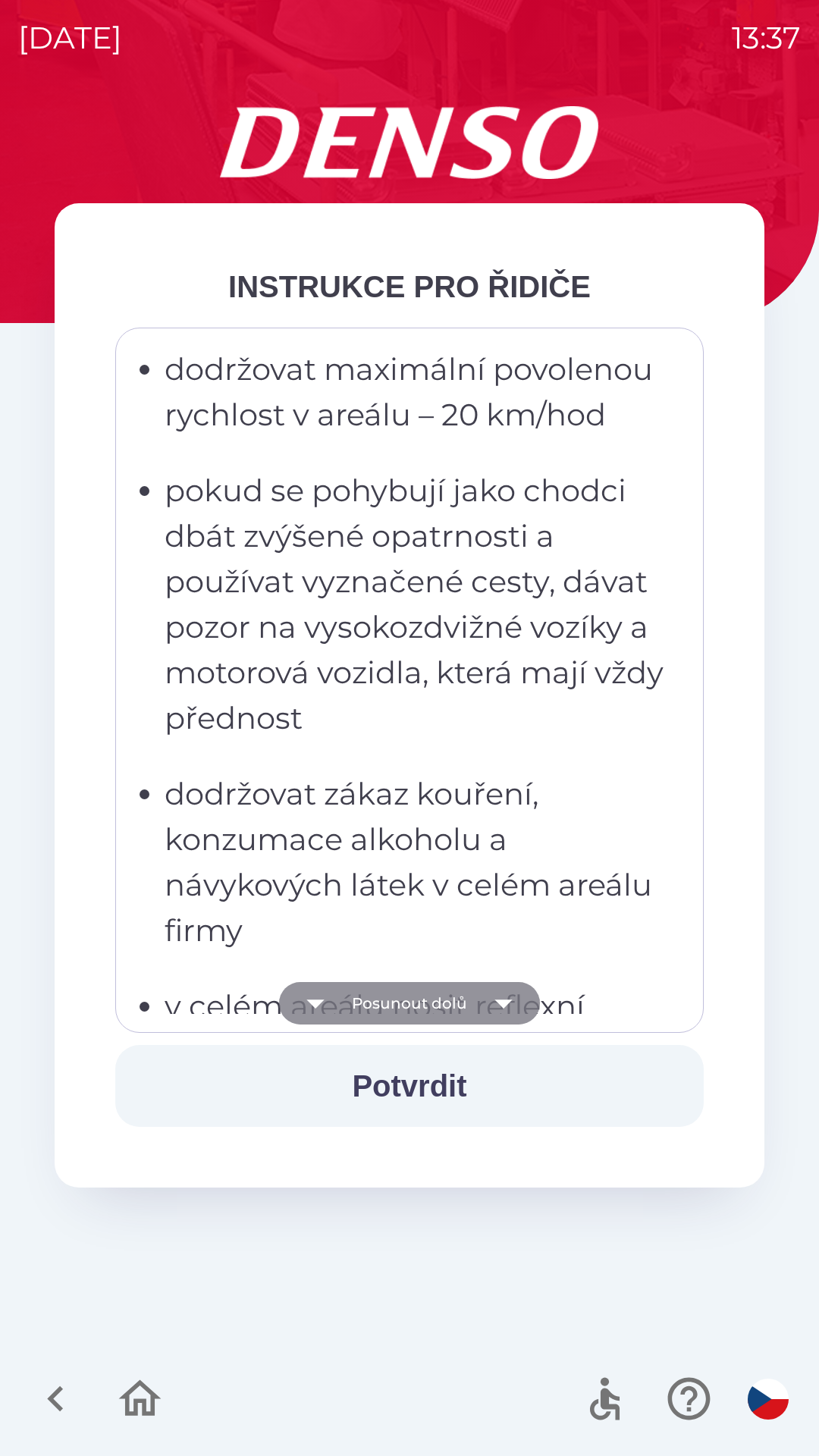
click at [506, 989] on icon "button" at bounding box center [503, 1003] width 42 height 42
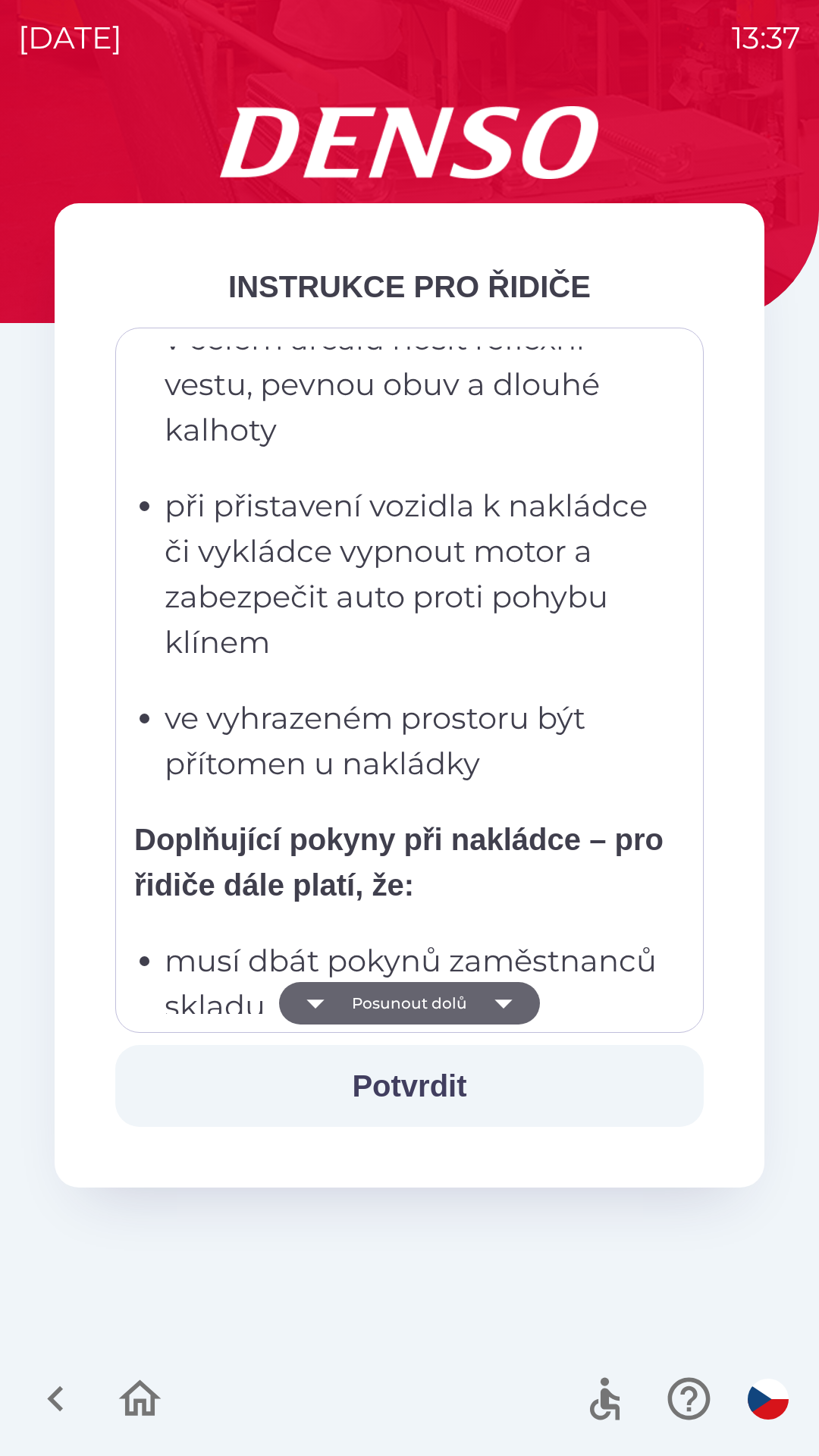
click at [508, 988] on icon "button" at bounding box center [503, 1003] width 42 height 42
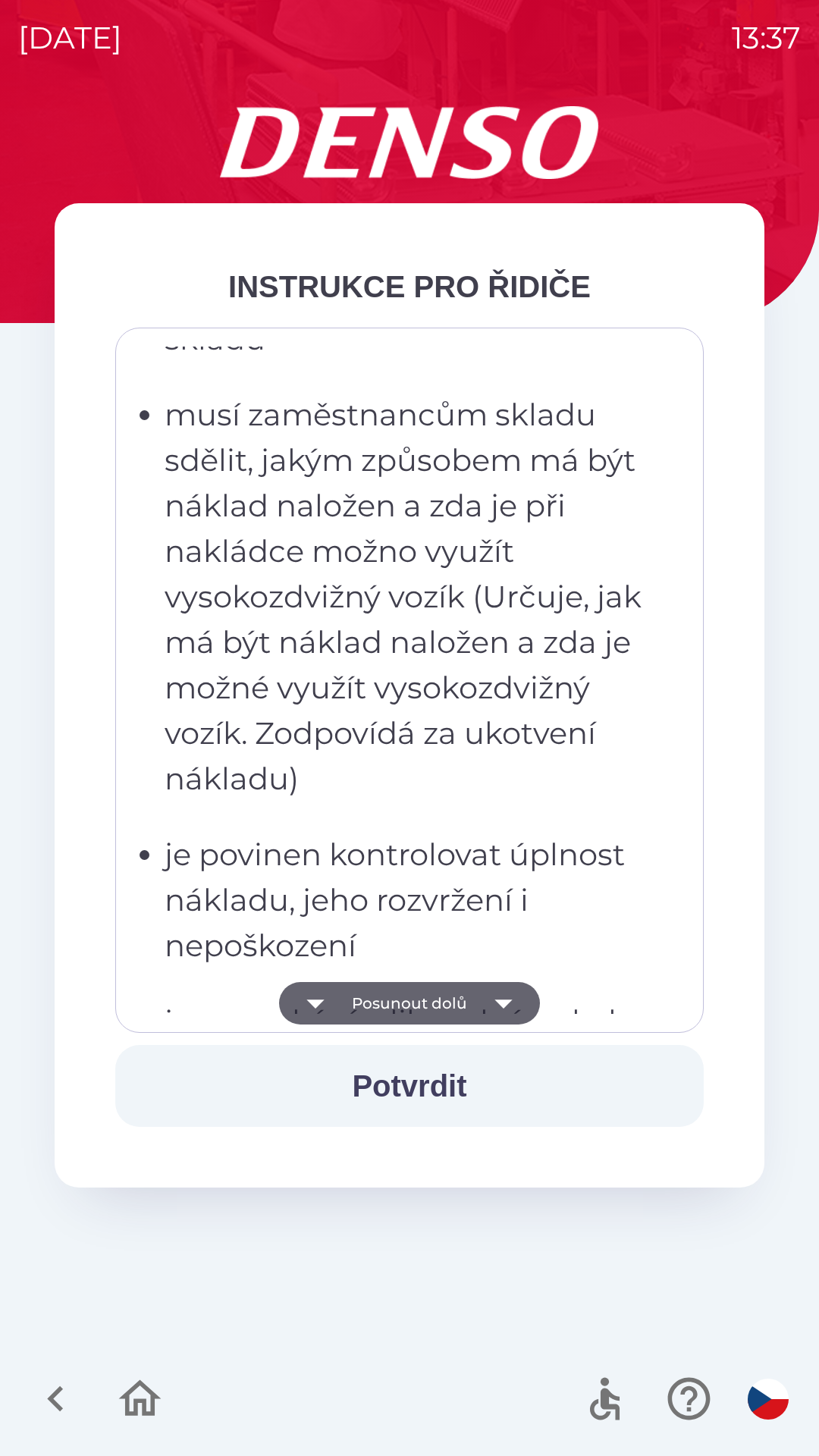
click at [509, 992] on icon "button" at bounding box center [503, 1003] width 42 height 42
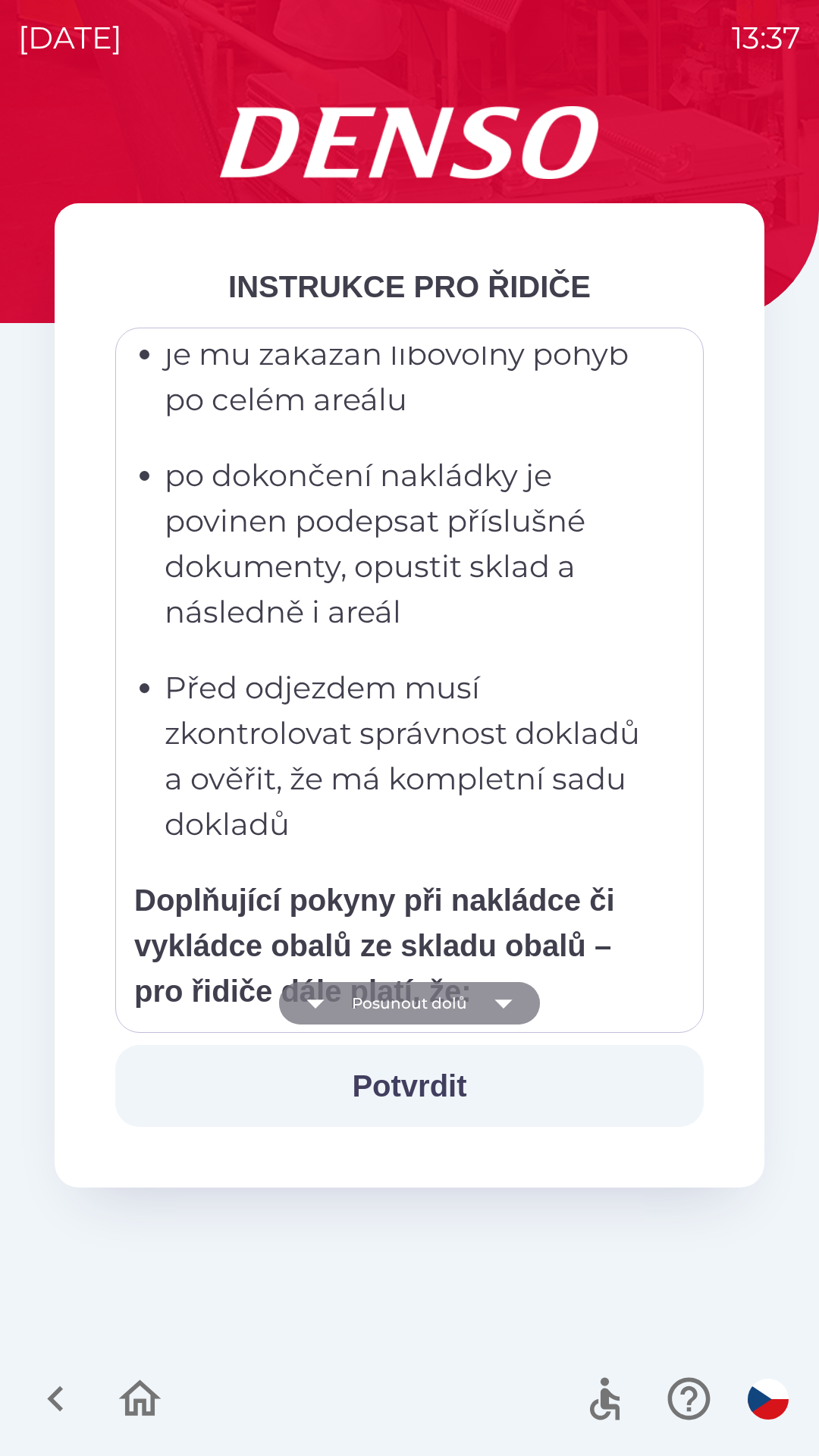
click at [510, 998] on icon "button" at bounding box center [503, 1003] width 42 height 42
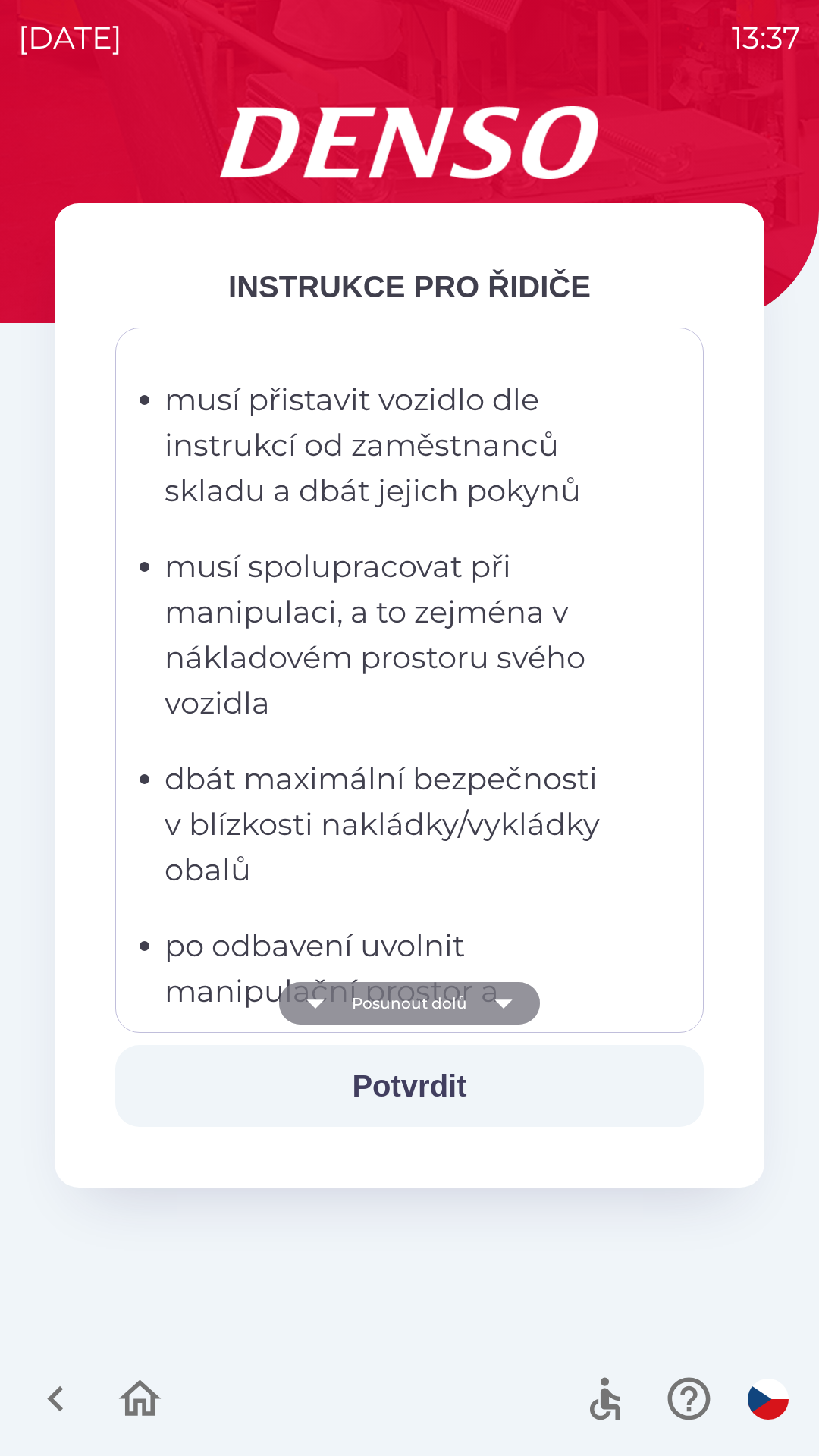
click at [514, 996] on icon "button" at bounding box center [503, 1003] width 42 height 42
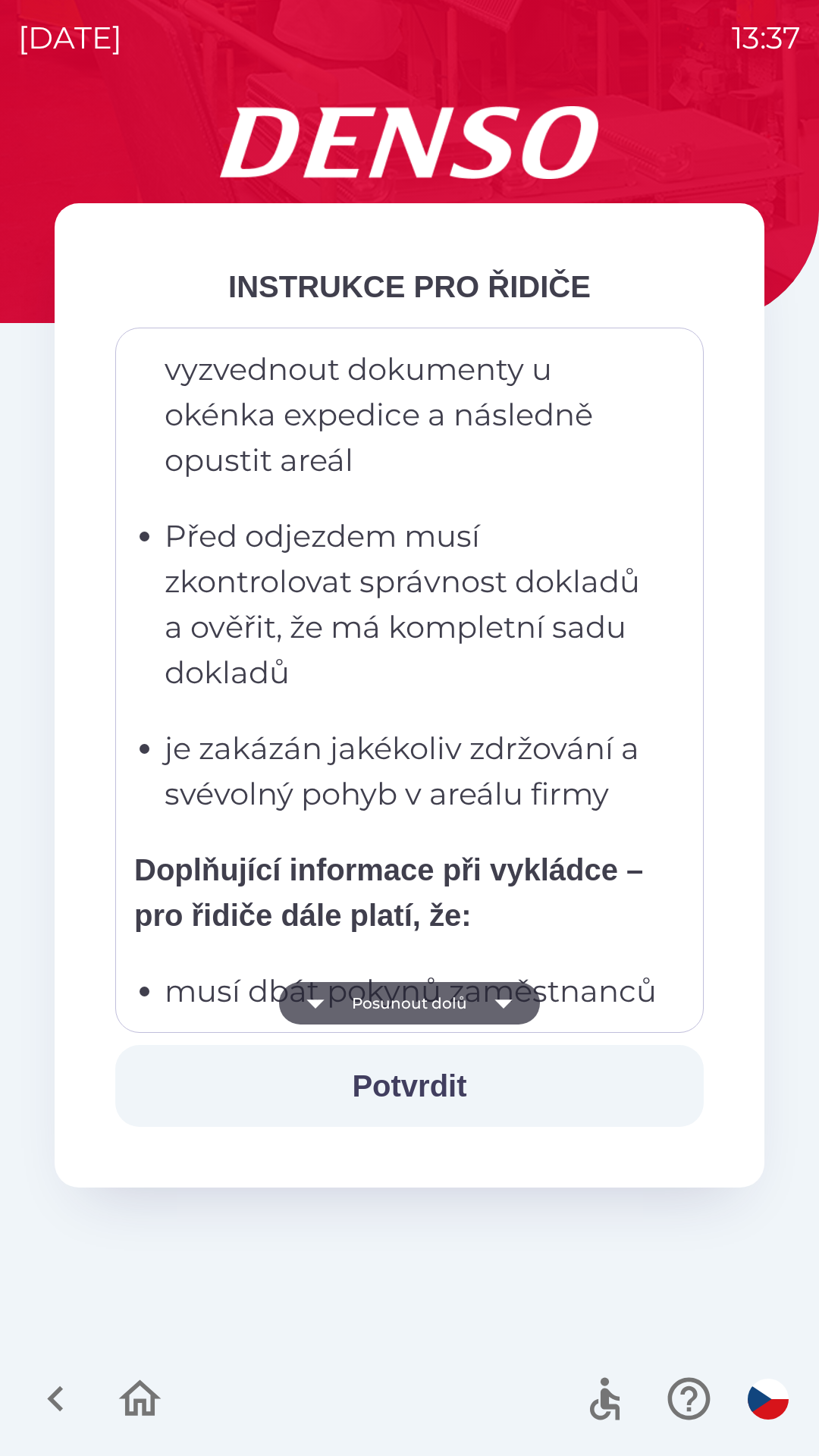
click at [512, 1011] on icon "button" at bounding box center [503, 1003] width 42 height 42
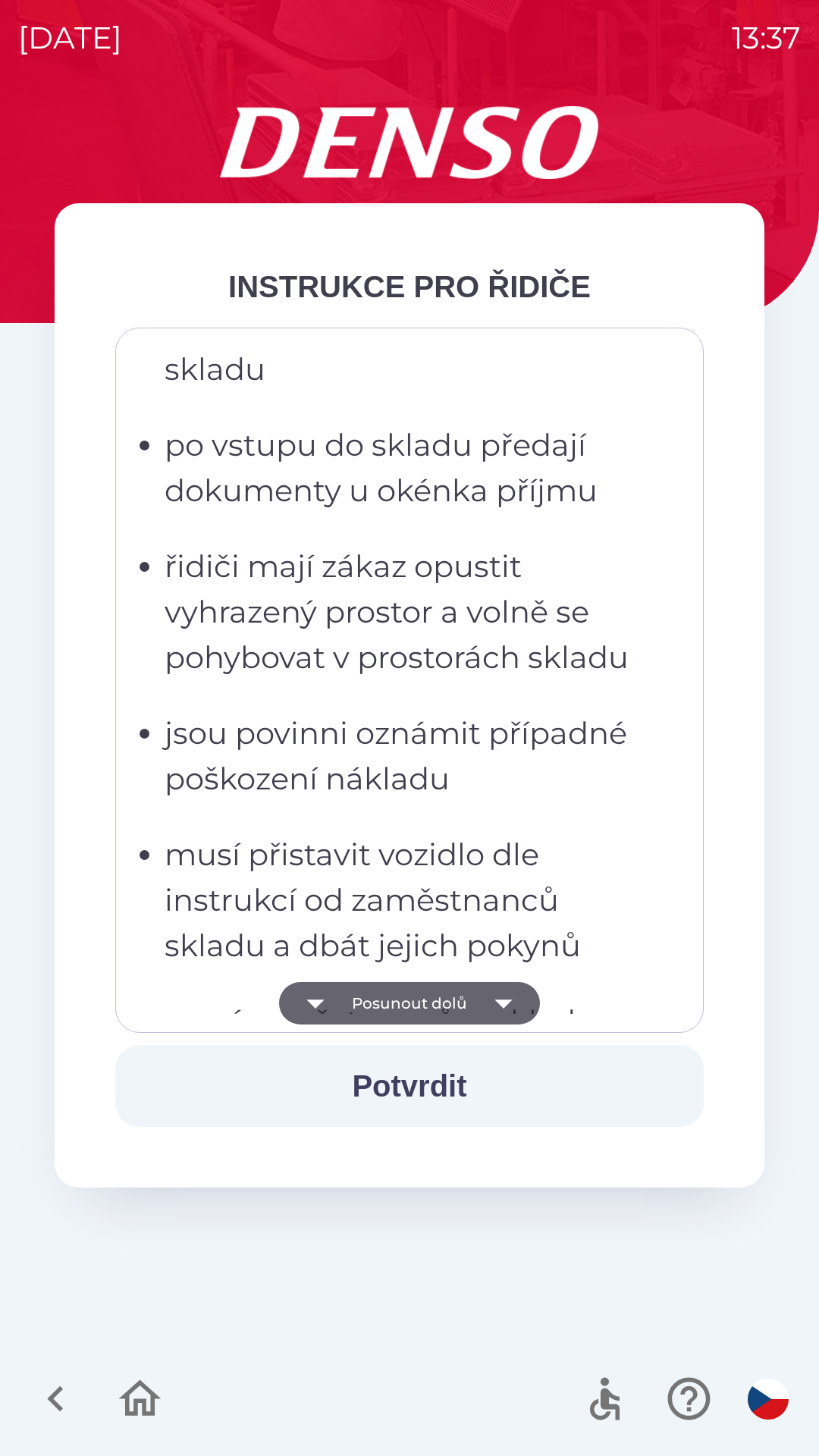
click at [512, 1006] on icon "button" at bounding box center [503, 1003] width 42 height 42
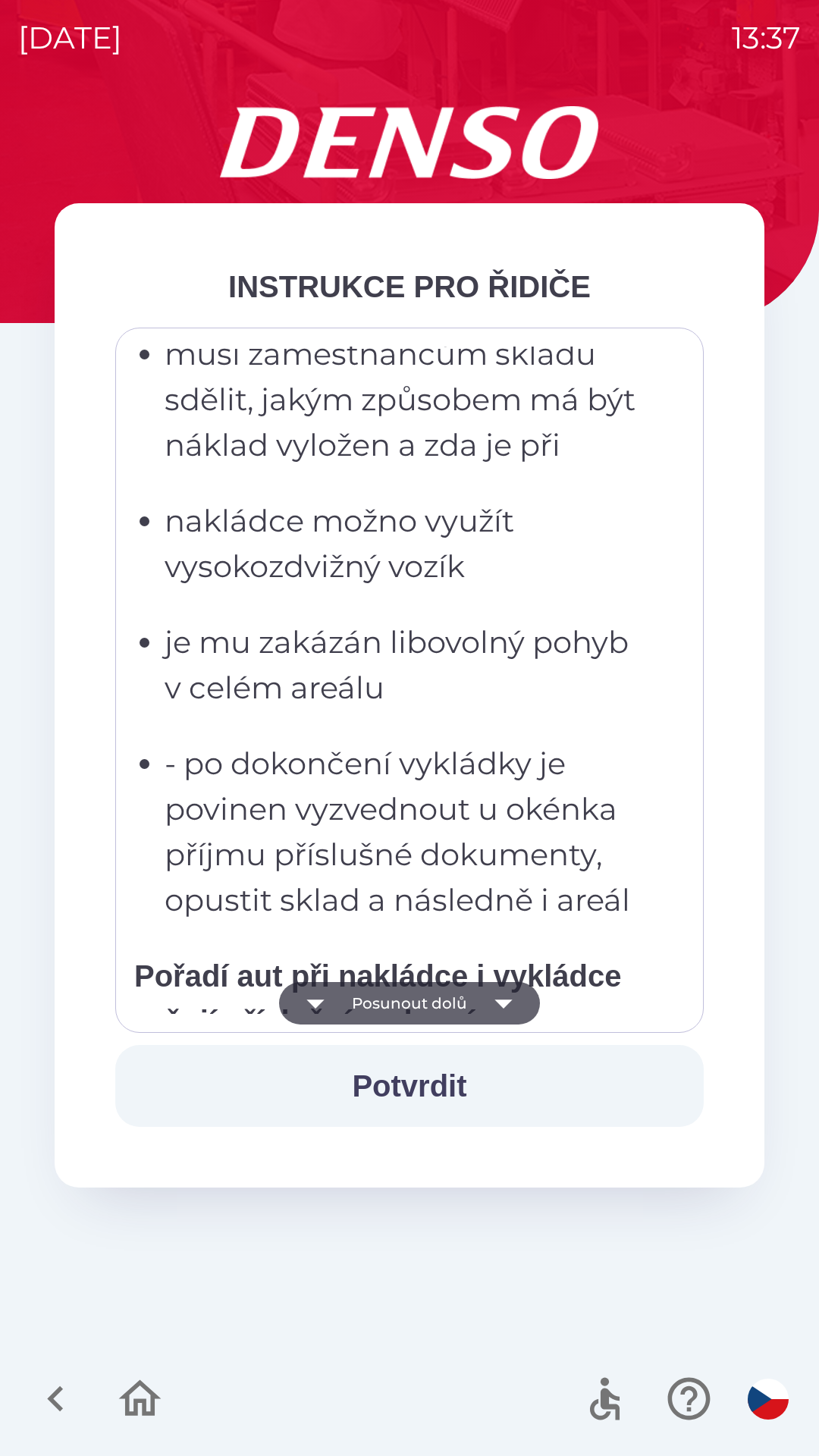
click at [512, 1005] on icon "button" at bounding box center [503, 1003] width 42 height 42
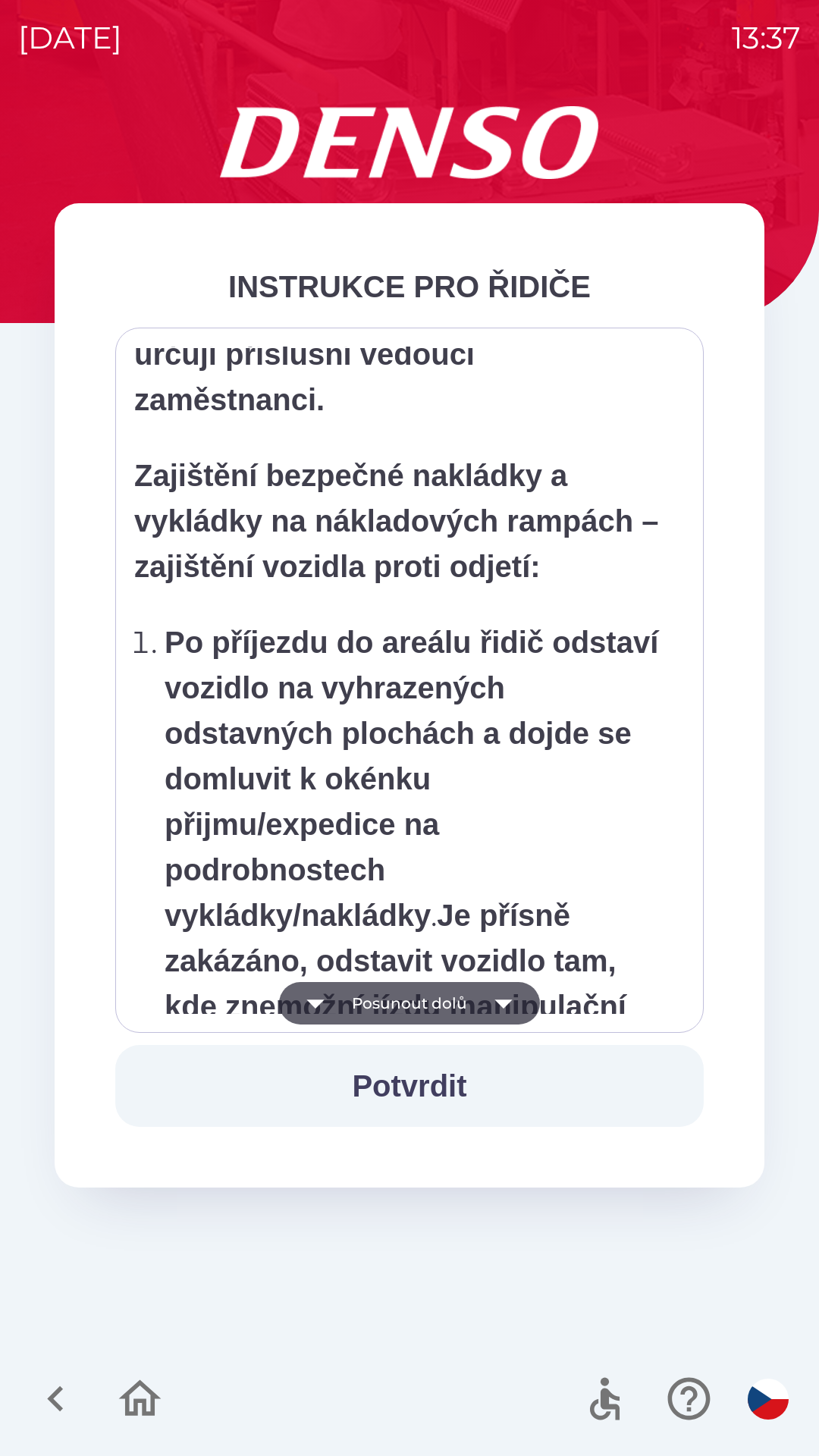
click at [513, 999] on icon "button" at bounding box center [503, 1003] width 42 height 42
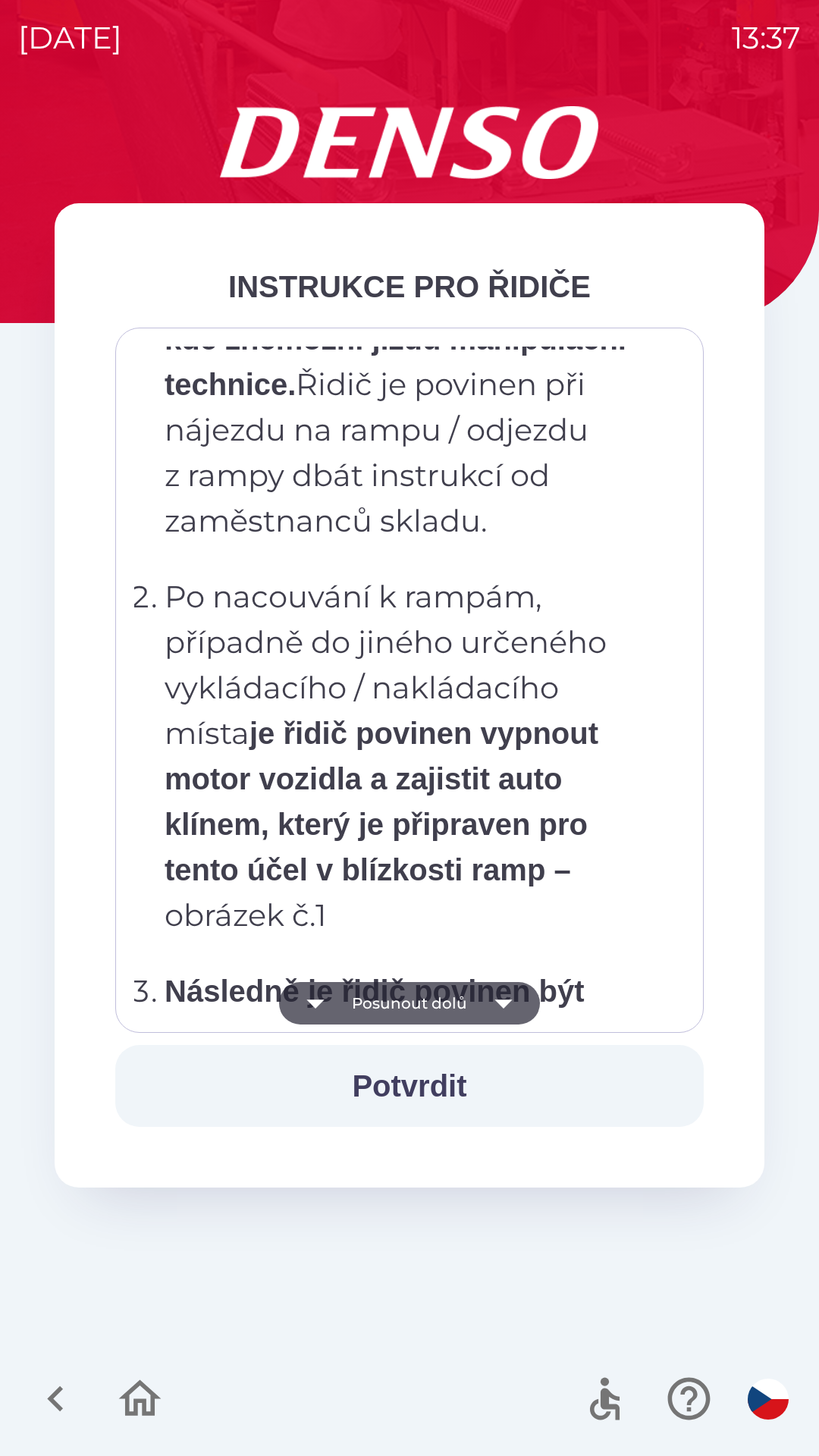
click at [515, 999] on icon "button" at bounding box center [503, 1003] width 42 height 42
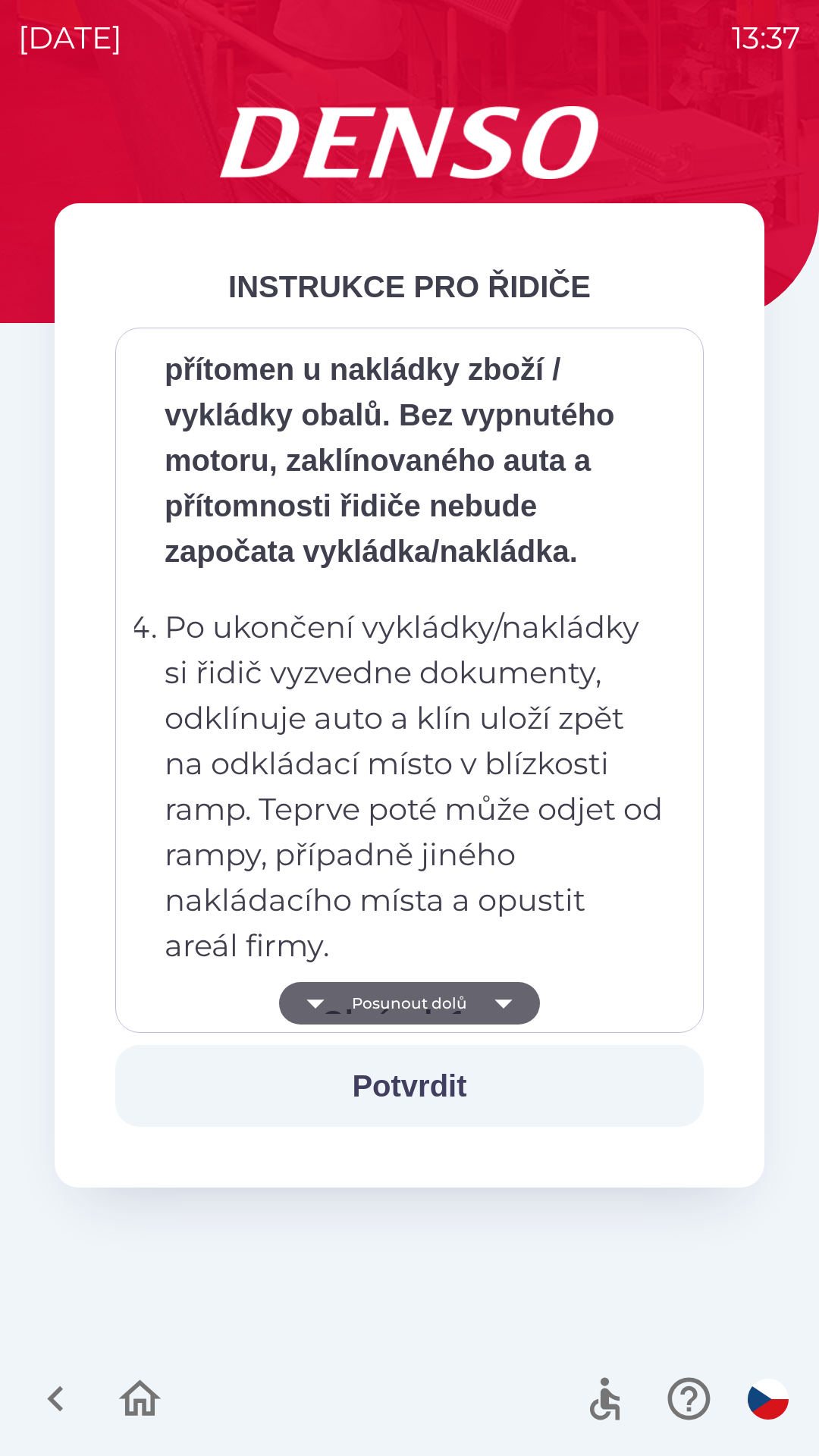
click at [508, 999] on icon "button" at bounding box center [503, 1003] width 42 height 42
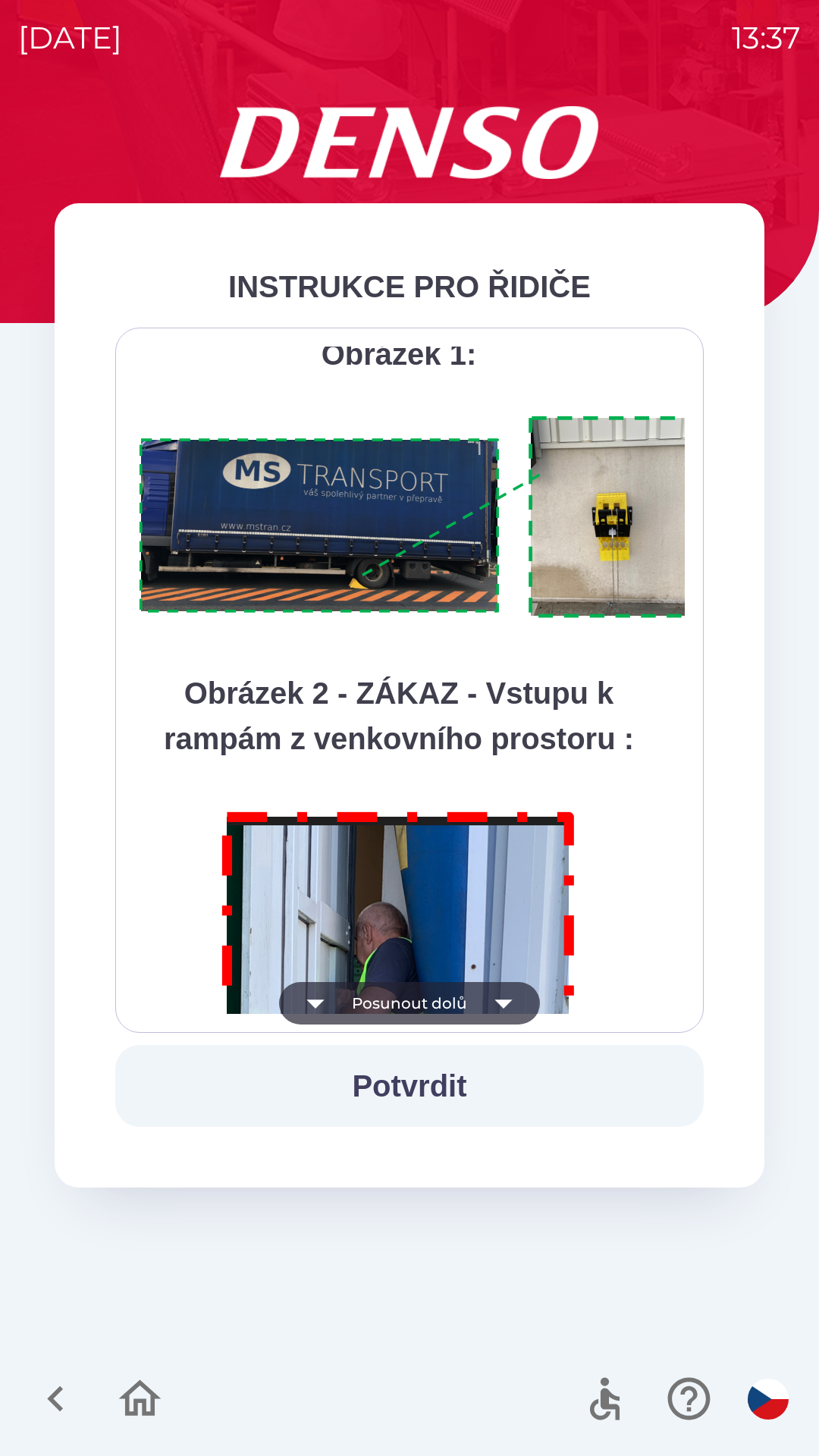
click at [514, 1007] on icon "button" at bounding box center [503, 1003] width 42 height 42
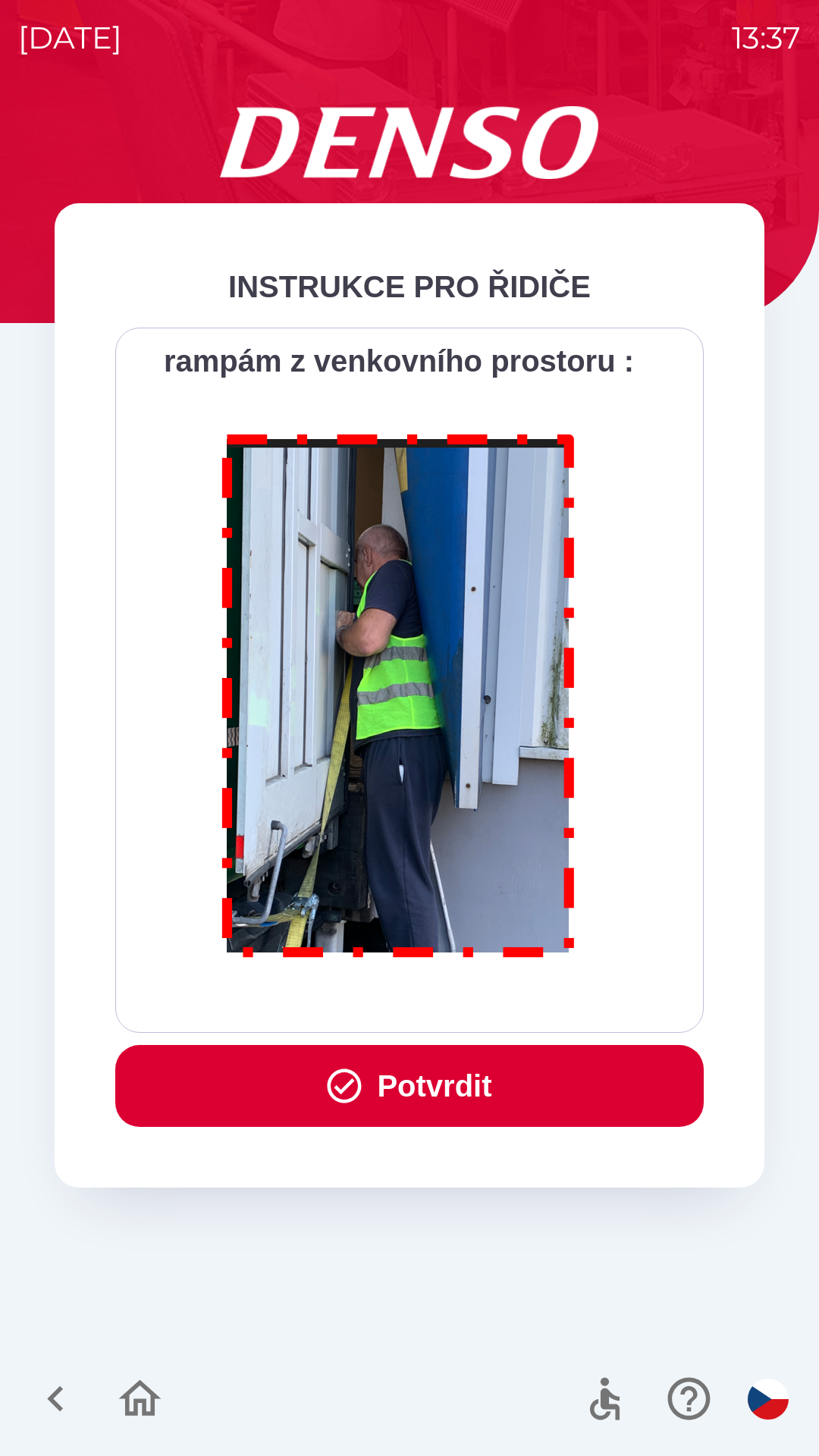
click at [358, 1081] on icon "button" at bounding box center [345, 1087] width 41 height 41
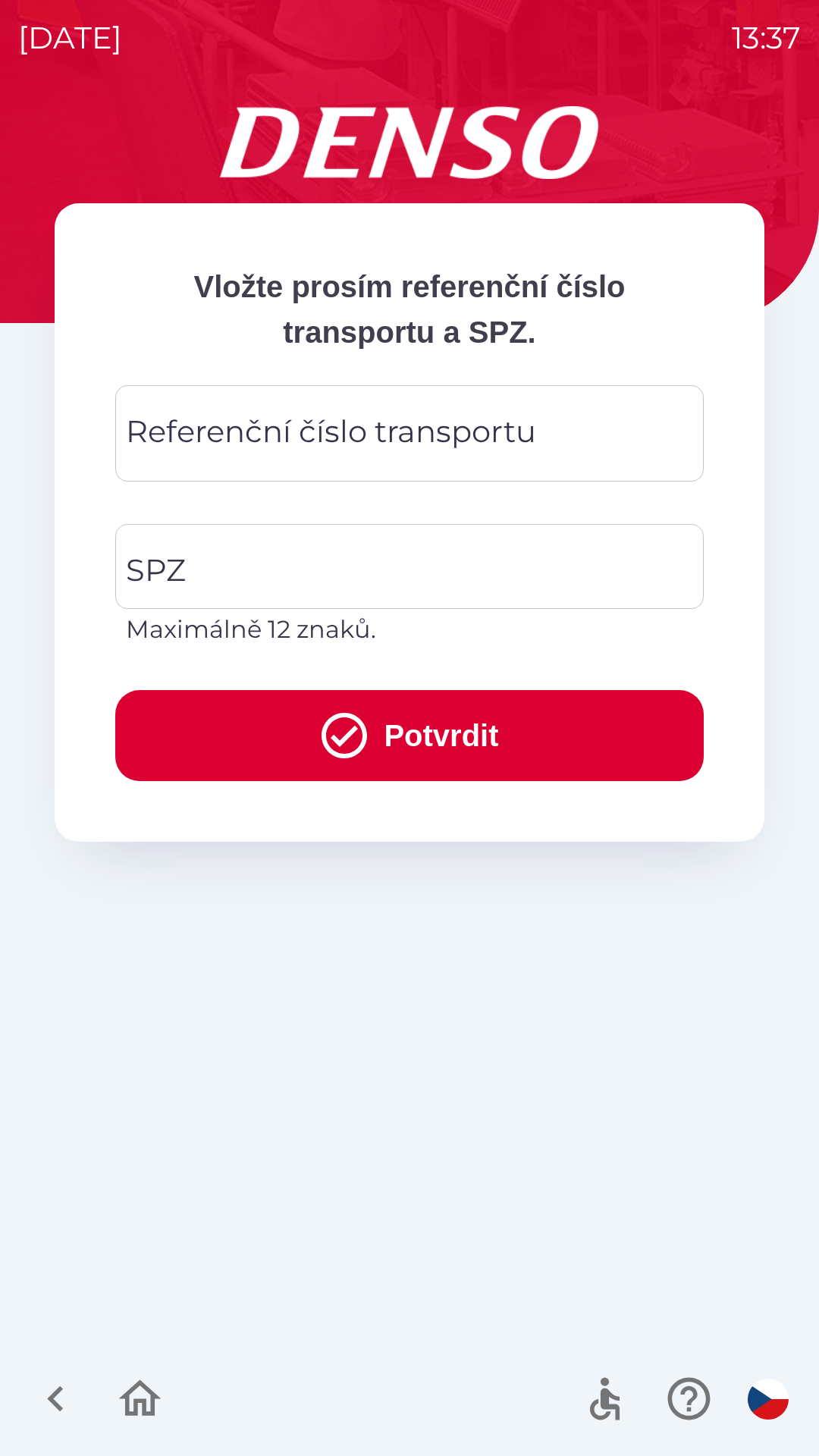
click at [353, 431] on div "Referenční číslo transportu Referenční číslo transportu" at bounding box center [410, 433] width 589 height 96
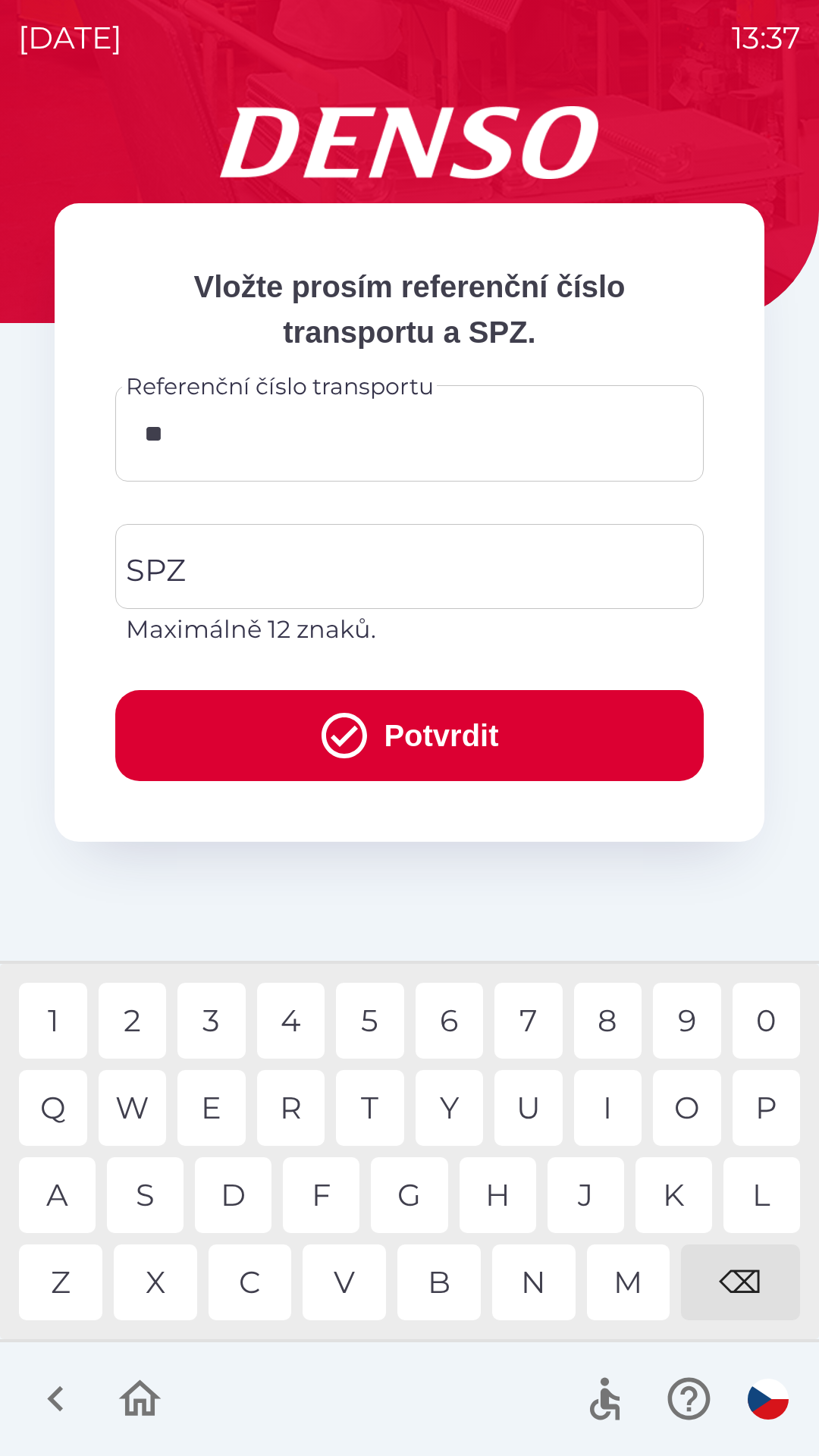
click at [292, 1013] on div "4" at bounding box center [291, 1020] width 69 height 75
click at [448, 1022] on div "6" at bounding box center [450, 1020] width 69 height 75
type input "******"
click at [756, 1026] on div "0" at bounding box center [767, 1020] width 69 height 75
click at [317, 554] on input "SPZ" at bounding box center [399, 566] width 553 height 72
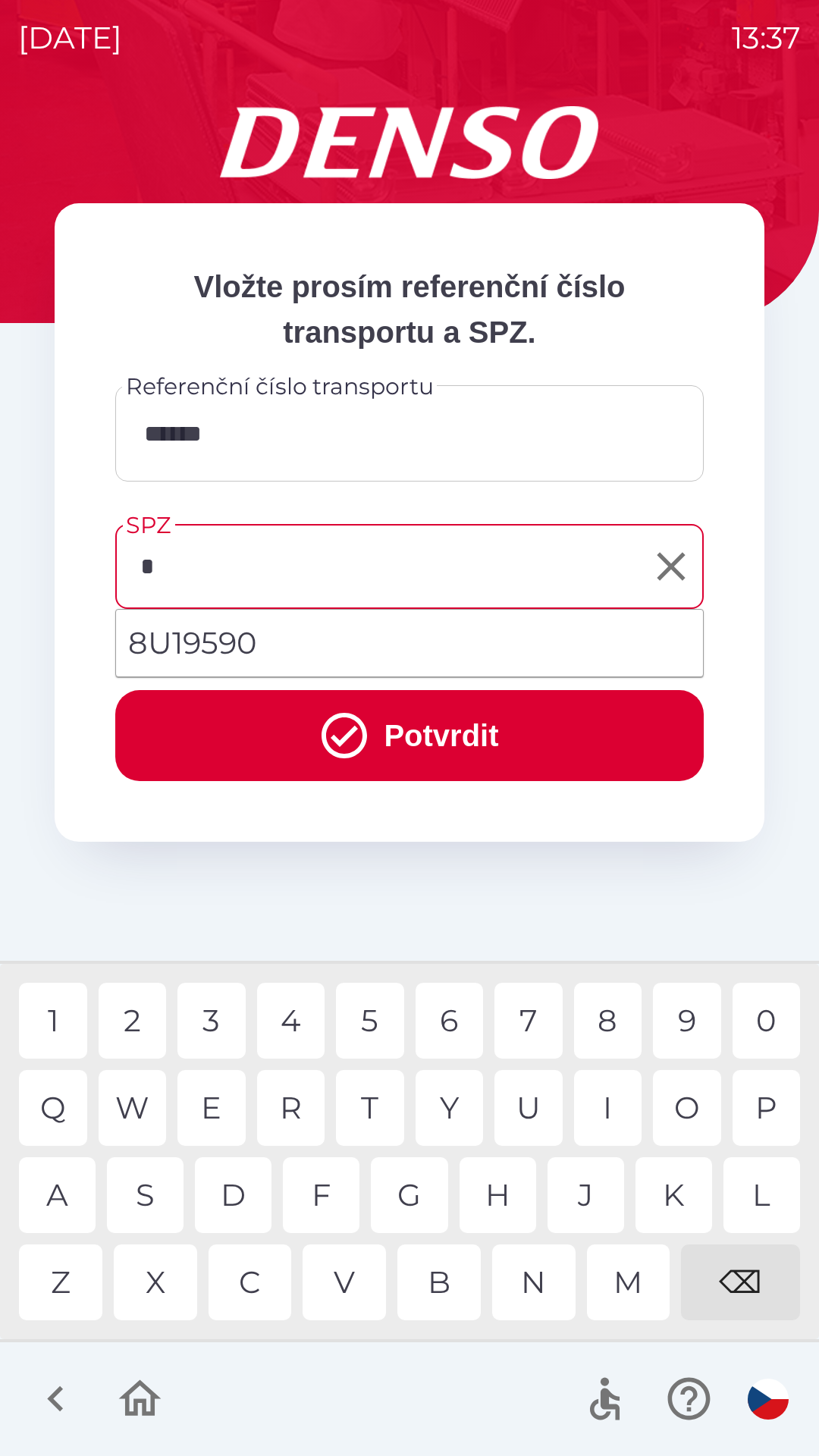
click at [686, 1010] on div "9" at bounding box center [688, 1020] width 69 height 75
click at [752, 1102] on div "P" at bounding box center [767, 1107] width 69 height 75
click at [520, 1020] on div "7" at bounding box center [529, 1020] width 69 height 75
click at [211, 1013] on div "3" at bounding box center [212, 1020] width 69 height 75
type input "*******"
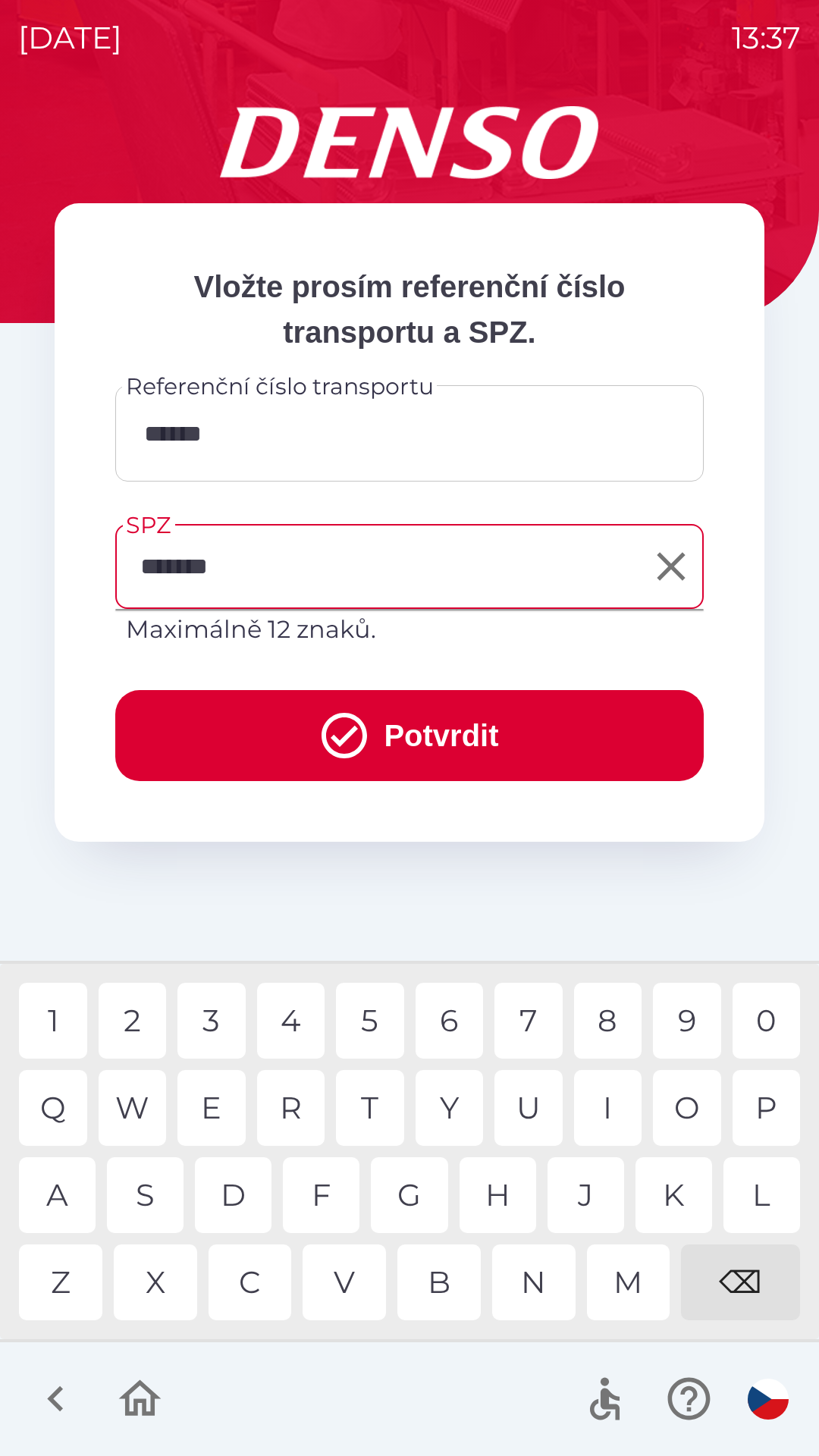
click at [689, 1030] on div "9" at bounding box center [688, 1020] width 69 height 75
click at [368, 735] on button "Potvrdit" at bounding box center [410, 736] width 589 height 91
